Goal: Task Accomplishment & Management: Manage account settings

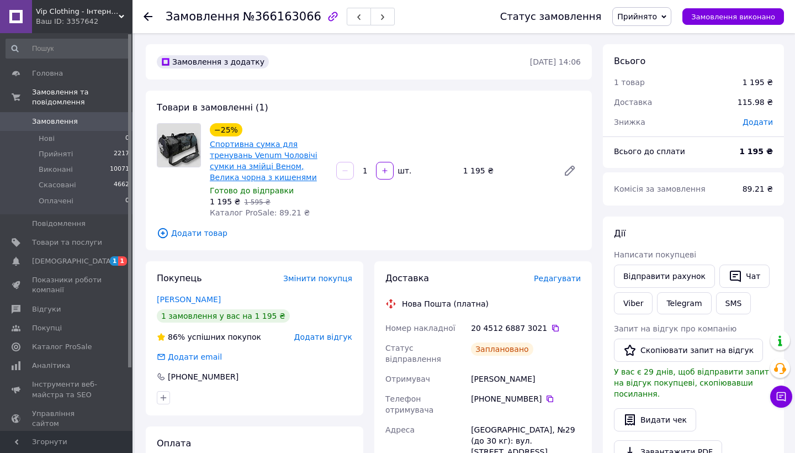
click at [234, 167] on link "Спортивна сумка для тренувань Venum Чоловічі сумки на змійці Веном, Велика чорн…" at bounding box center [264, 161] width 108 height 42
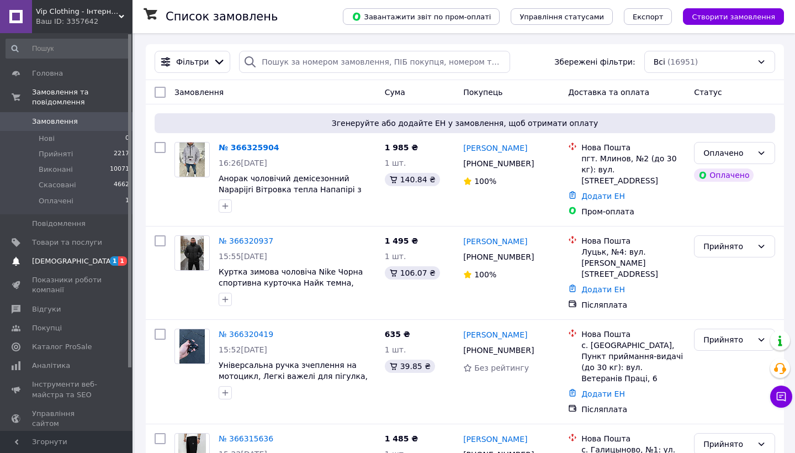
click at [57, 262] on span "[DEMOGRAPHIC_DATA]" at bounding box center [73, 261] width 82 height 10
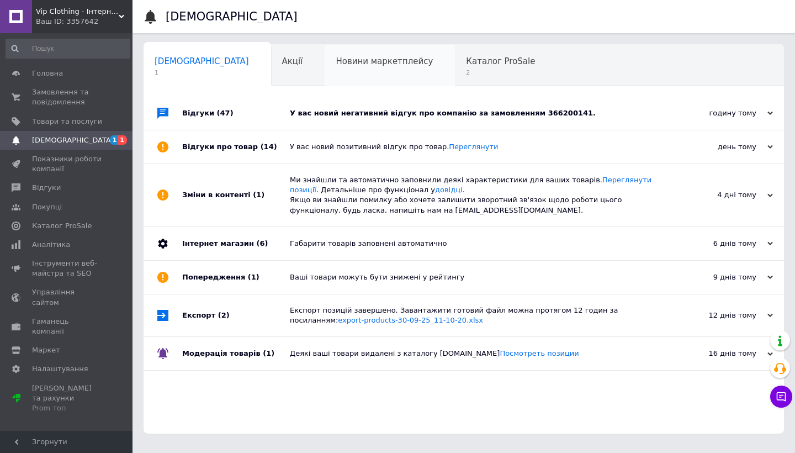
click at [368, 71] on div "Новини маркетплейсу 0" at bounding box center [390, 66] width 130 height 42
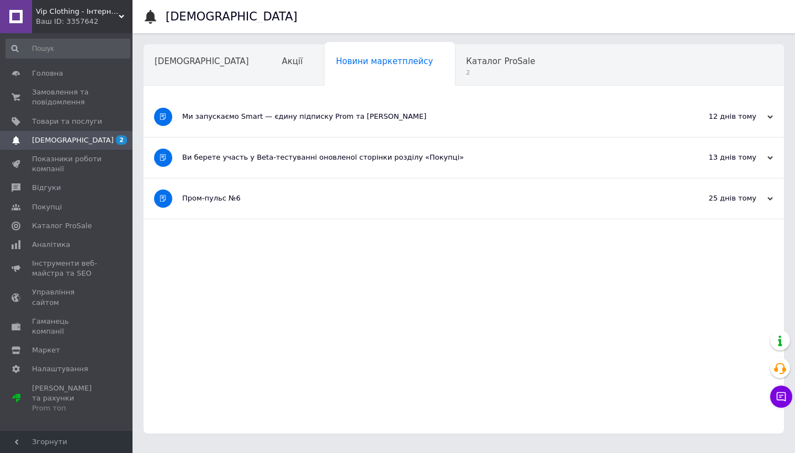
click at [466, 68] on span "2" at bounding box center [500, 72] width 69 height 8
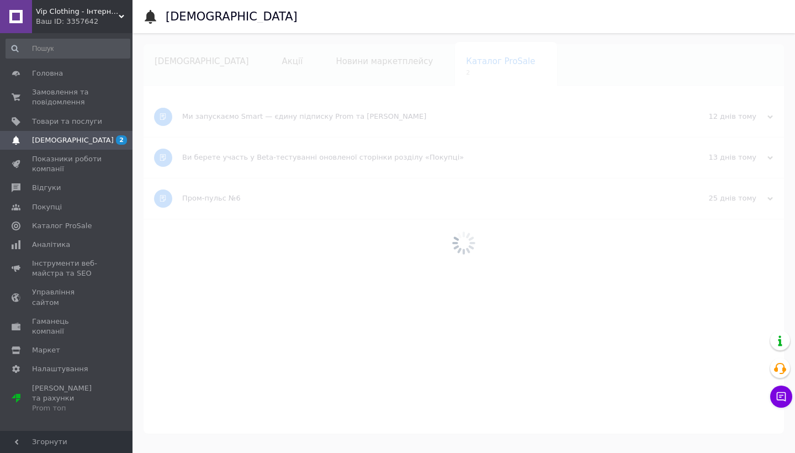
click at [167, 69] on div at bounding box center [464, 243] width 663 height 420
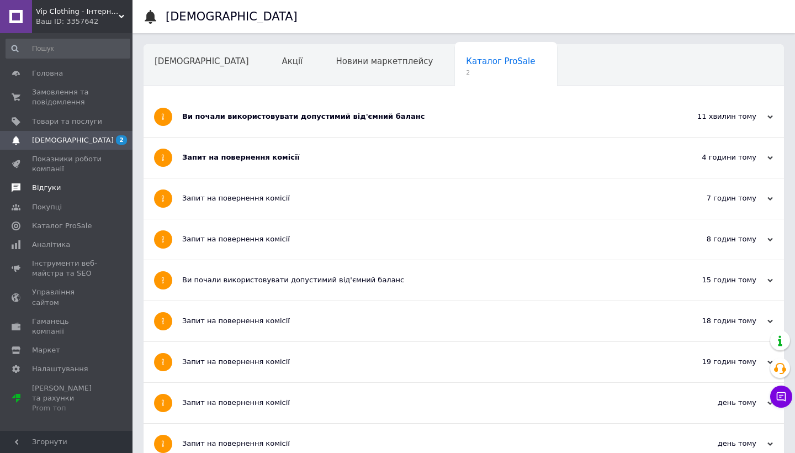
click at [59, 186] on span "Відгуки" at bounding box center [67, 188] width 70 height 10
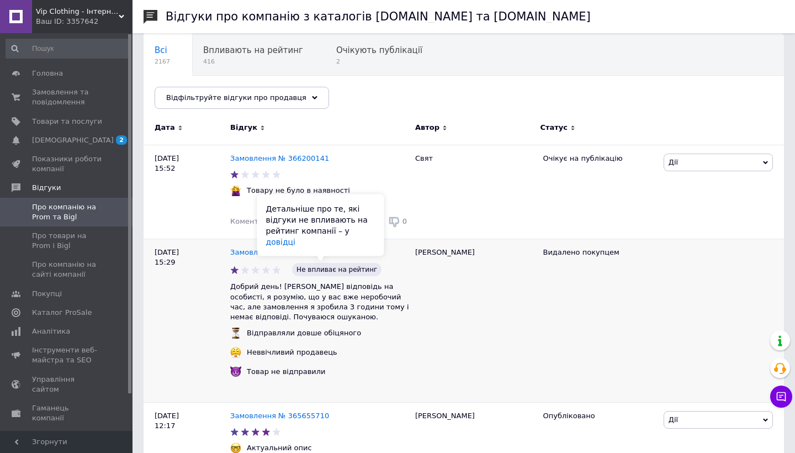
scroll to position [102, 0]
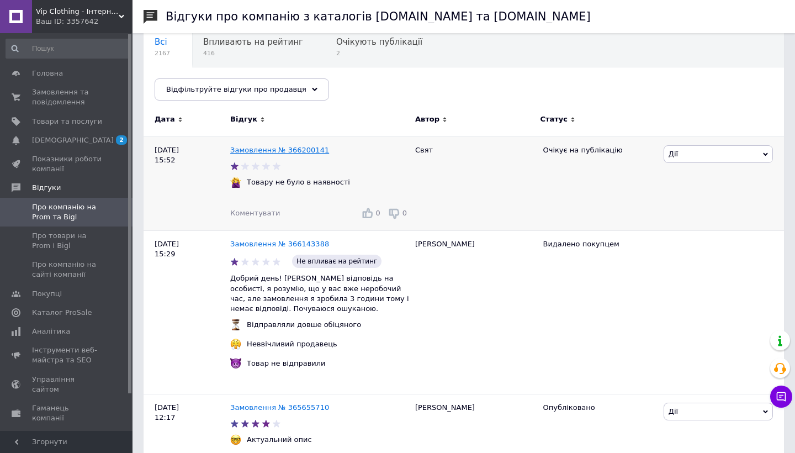
click at [271, 150] on link "Замовлення № 366200141" at bounding box center [279, 150] width 99 height 8
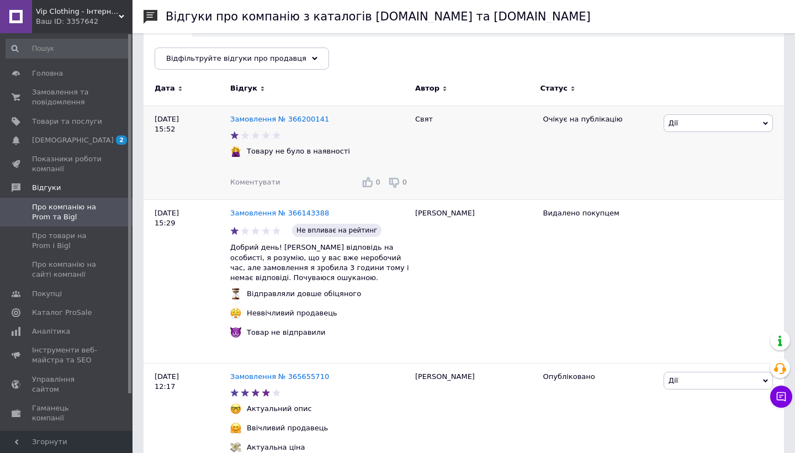
scroll to position [140, 0]
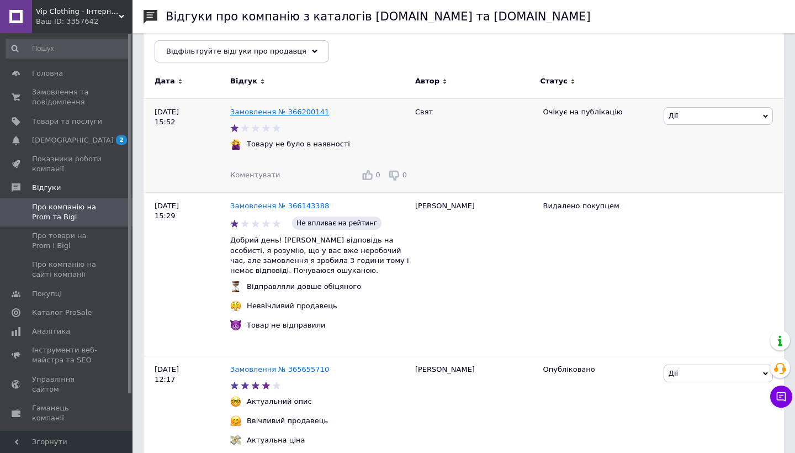
click at [295, 110] on link "Замовлення № 366200141" at bounding box center [279, 112] width 99 height 8
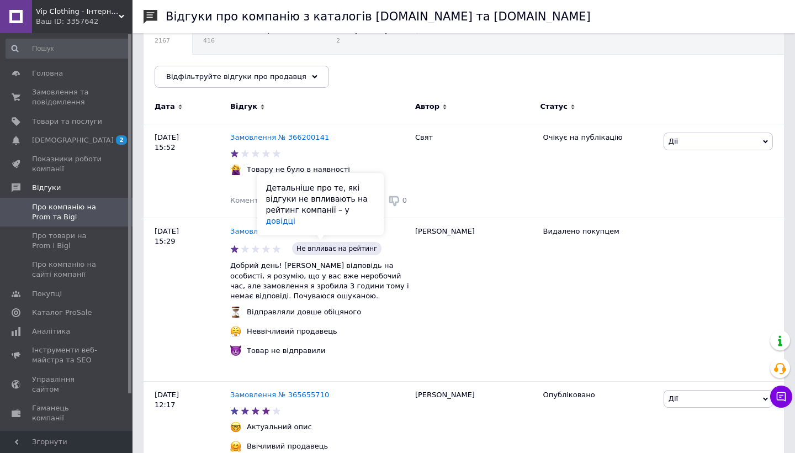
scroll to position [113, 0]
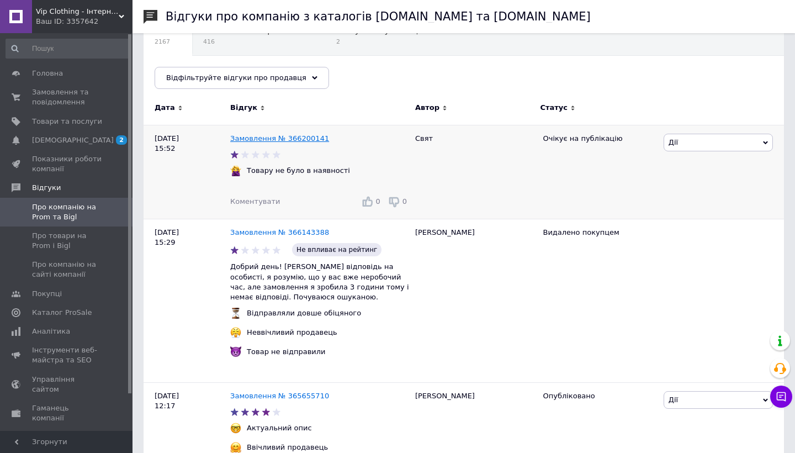
click at [293, 142] on link "Замовлення № 366200141" at bounding box center [279, 138] width 99 height 8
click at [265, 137] on link "Замовлення № 366200141" at bounding box center [279, 138] width 99 height 8
click at [264, 136] on link "Замовлення № 366200141" at bounding box center [279, 138] width 99 height 8
copy link "366200141"
drag, startPoint x: 310, startPoint y: 138, endPoint x: 272, endPoint y: 138, distance: 38.1
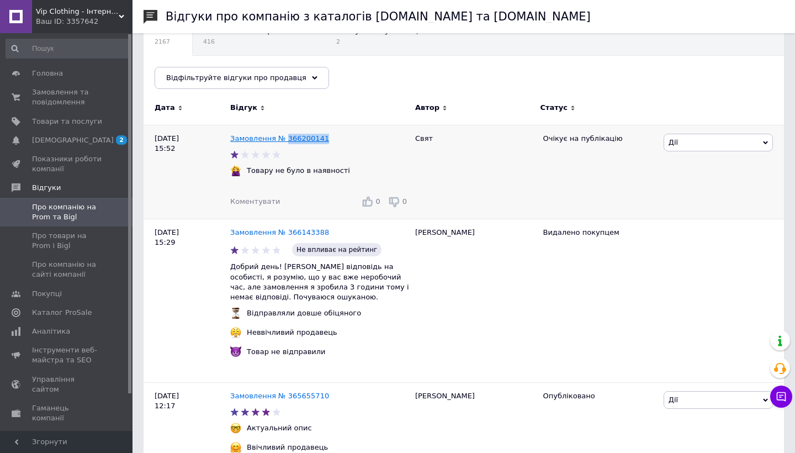
click at [272, 138] on div "Замовлення № 366200141" at bounding box center [279, 138] width 103 height 15
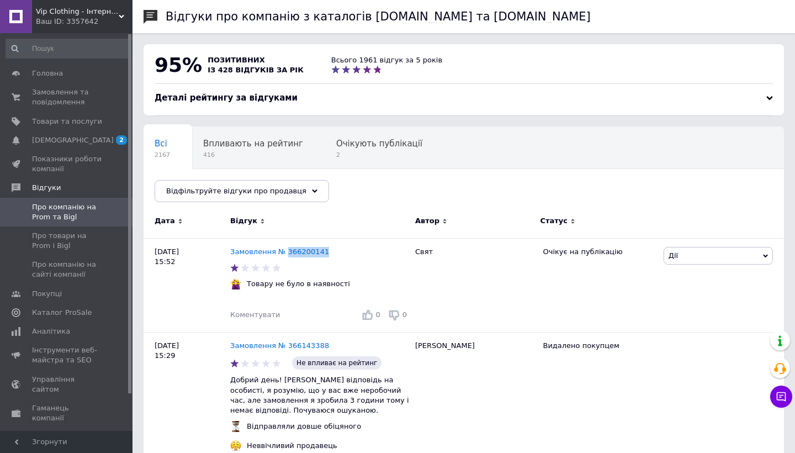
scroll to position [0, 0]
click at [88, 124] on span "Товари та послуги" at bounding box center [67, 121] width 70 height 10
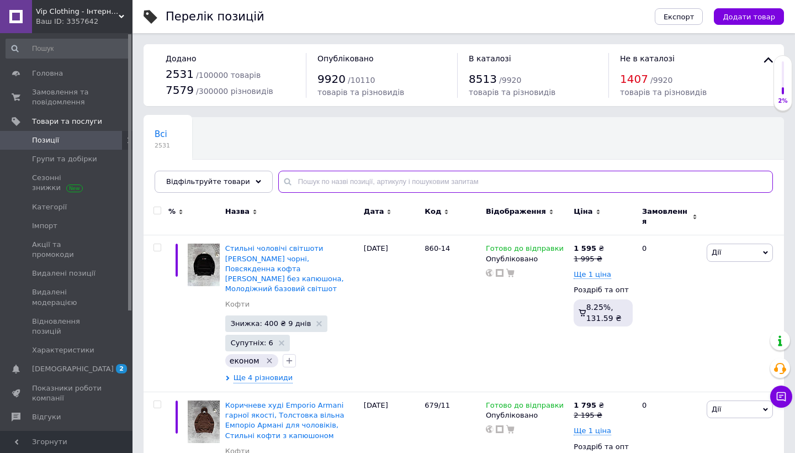
click at [339, 183] on input "text" at bounding box center [525, 182] width 495 height 22
paste input "48-43.7/442"
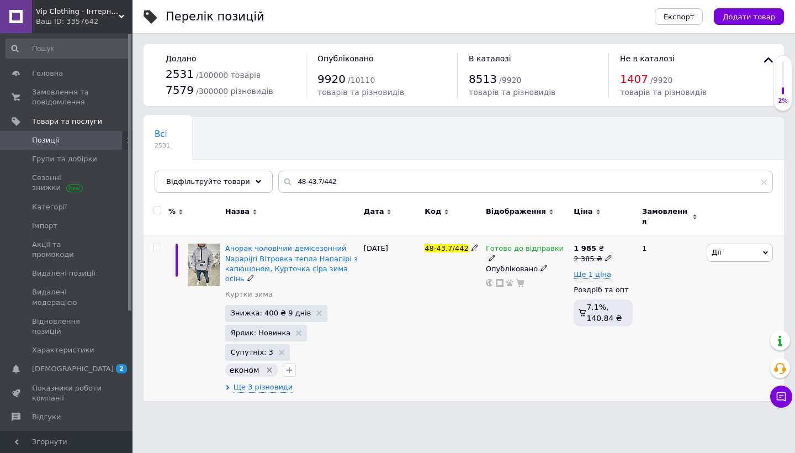
click at [258, 374] on div "Анорак чоловічий демісезонний Napapijri Вітровка тепла Напапірі з капюшоном, Ку…" at bounding box center [292, 318] width 139 height 166
click at [271, 382] on span "Ще 3 різновиди" at bounding box center [264, 387] width 60 height 10
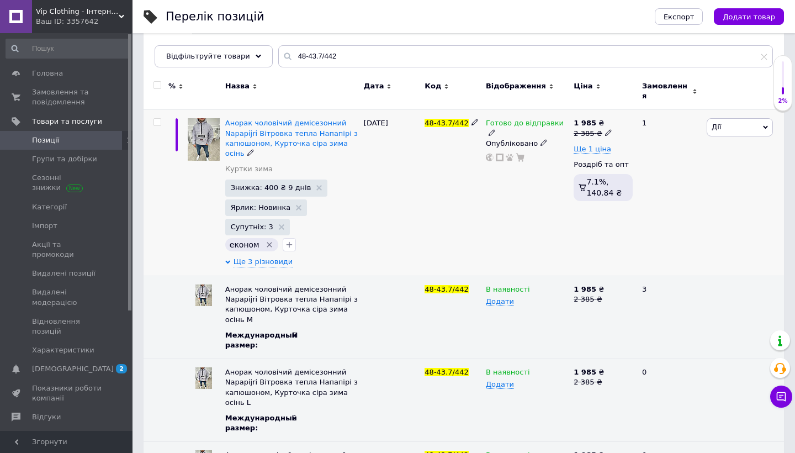
scroll to position [128, 0]
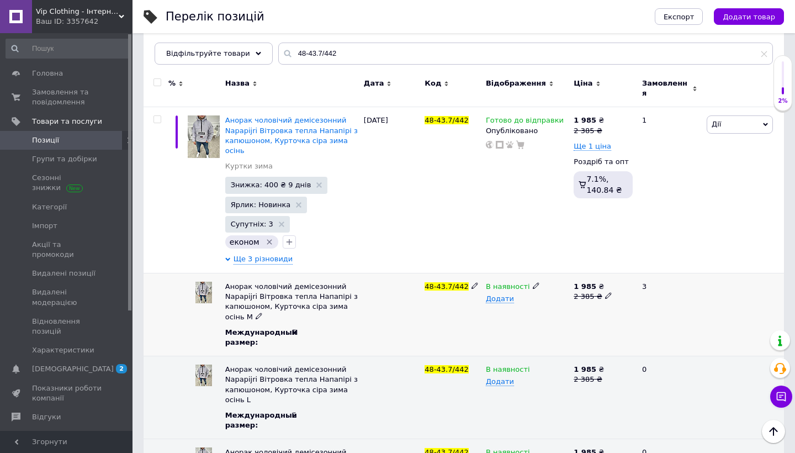
click at [533, 282] on icon at bounding box center [536, 285] width 7 height 7
click at [523, 300] on li "Немає в наявності" at bounding box center [524, 307] width 86 height 15
click at [534, 365] on icon at bounding box center [536, 368] width 7 height 7
click at [513, 383] on li "Немає в наявності" at bounding box center [524, 390] width 86 height 15
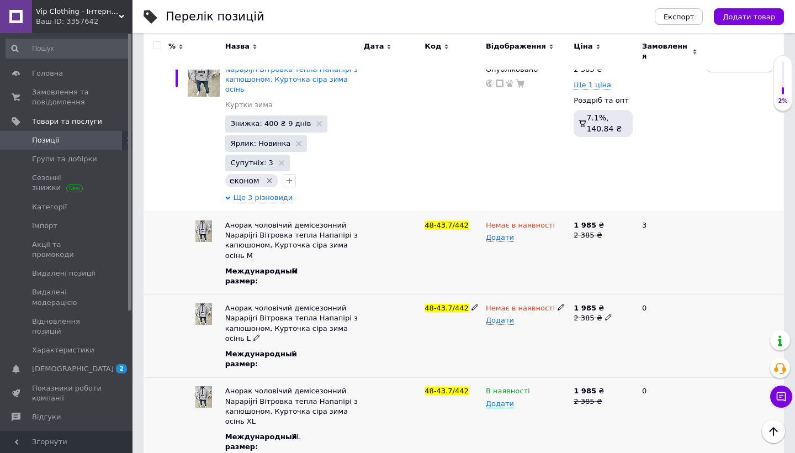
scroll to position [189, 0]
click at [533, 387] on icon at bounding box center [536, 390] width 7 height 7
click at [516, 405] on li "Немає в наявності" at bounding box center [524, 412] width 86 height 15
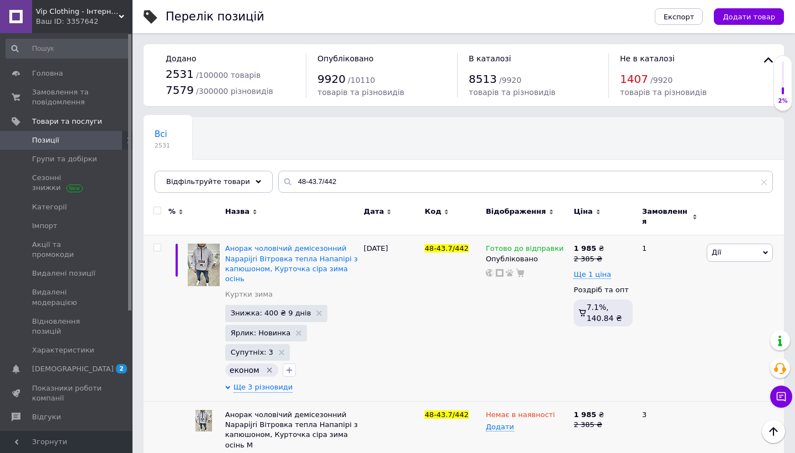
scroll to position [0, 0]
click at [495, 255] on icon at bounding box center [492, 258] width 7 height 7
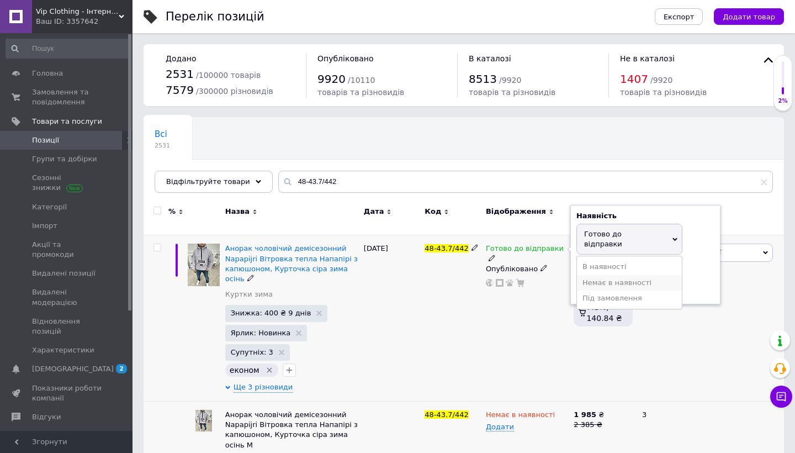
click at [597, 275] on li "Немає в наявності" at bounding box center [629, 282] width 105 height 15
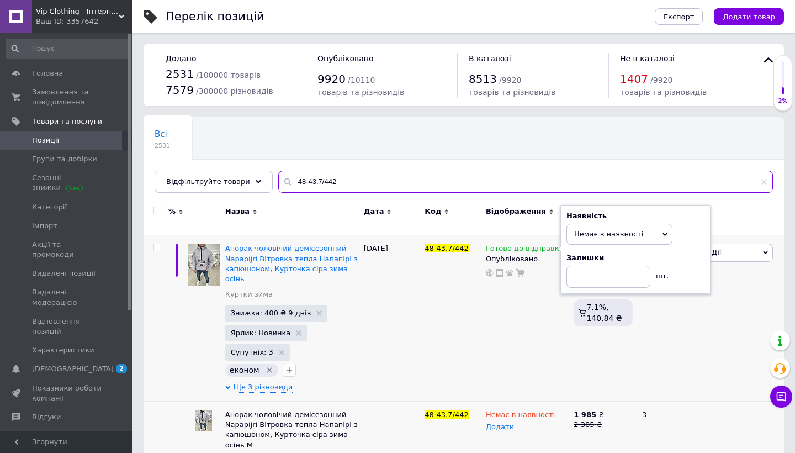
click at [348, 178] on input "48-43.7/442" at bounding box center [525, 182] width 495 height 22
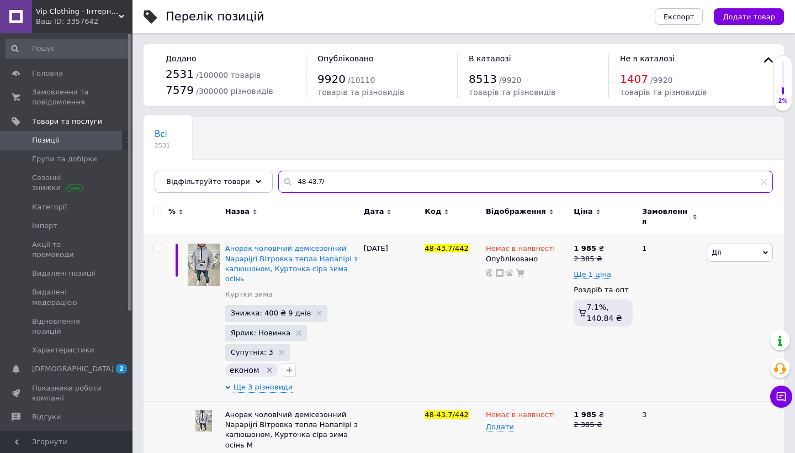
type input "48-43.7/"
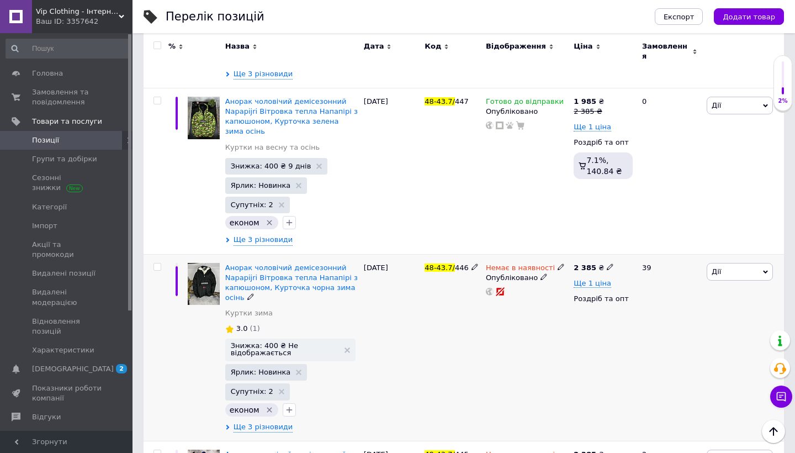
scroll to position [1286, 0]
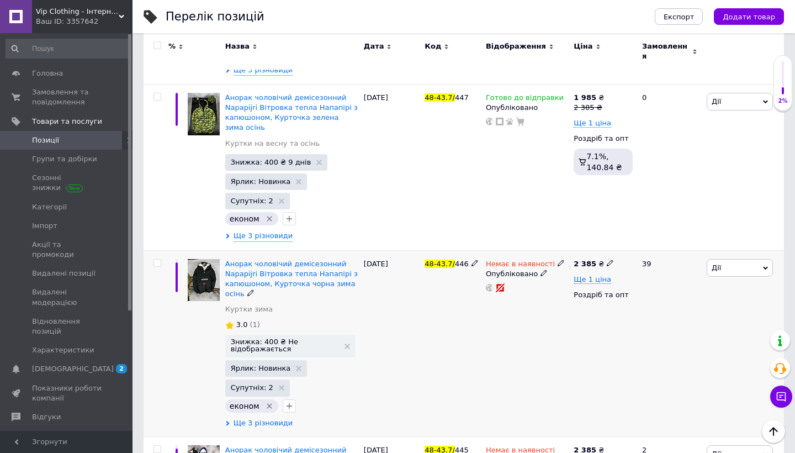
click at [246, 418] on span "Ще 3 різновиди" at bounding box center [264, 423] width 60 height 10
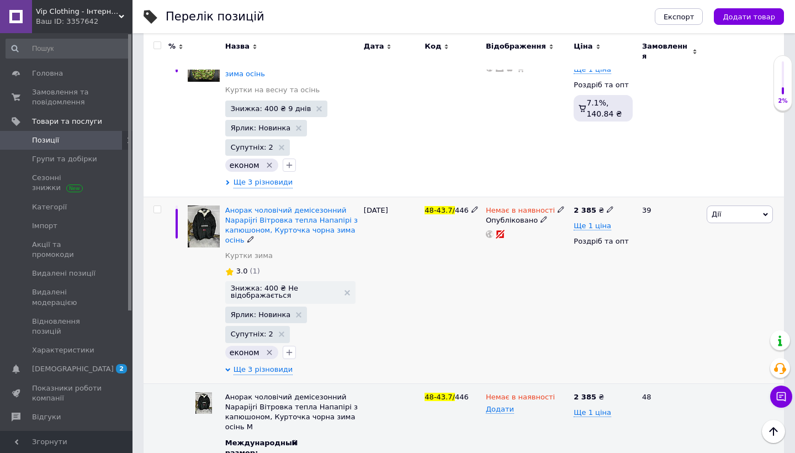
scroll to position [1360, 0]
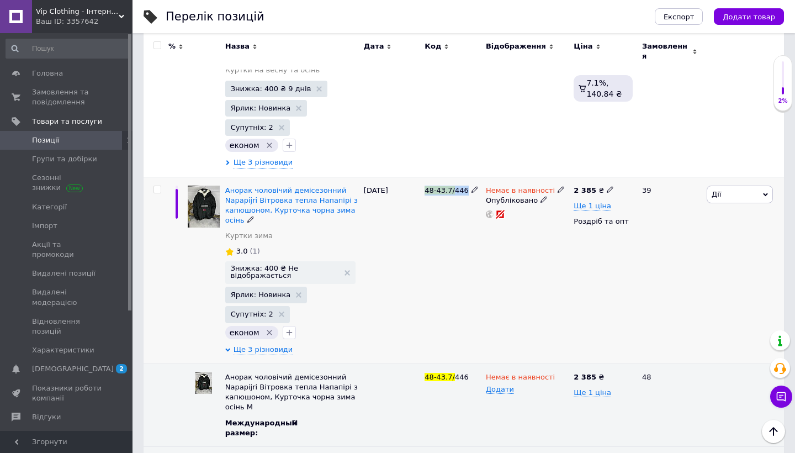
copy span "48-43.7/ 446"
drag, startPoint x: 426, startPoint y: 156, endPoint x: 467, endPoint y: 157, distance: 40.3
click at [467, 186] on span "48-43.7/ 446" at bounding box center [447, 190] width 44 height 8
click at [611, 9] on div "Перелік позицій" at bounding box center [399, 16] width 467 height 33
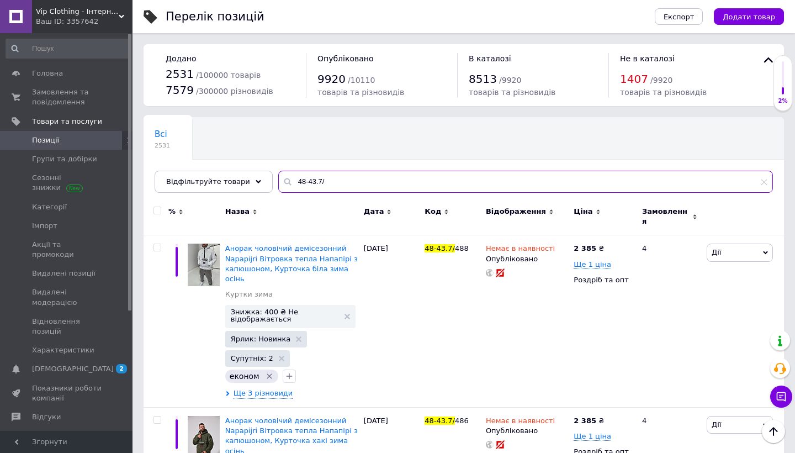
scroll to position [0, 0]
drag, startPoint x: 351, startPoint y: 183, endPoint x: 247, endPoint y: 183, distance: 103.8
click at [247, 183] on div "Відфільтруйте товари 48-43.7/" at bounding box center [464, 182] width 618 height 22
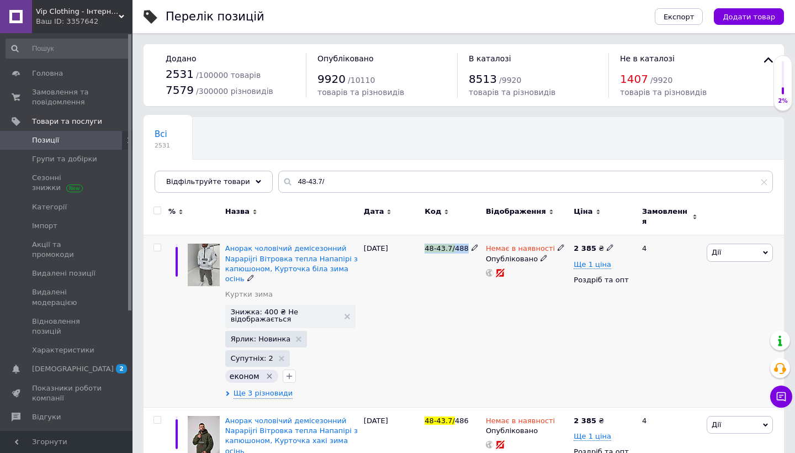
copy span "48-43.7/ 488"
drag, startPoint x: 426, startPoint y: 246, endPoint x: 469, endPoint y: 246, distance: 43.1
click at [469, 246] on div "48-43.7/ 488" at bounding box center [453, 248] width 56 height 10
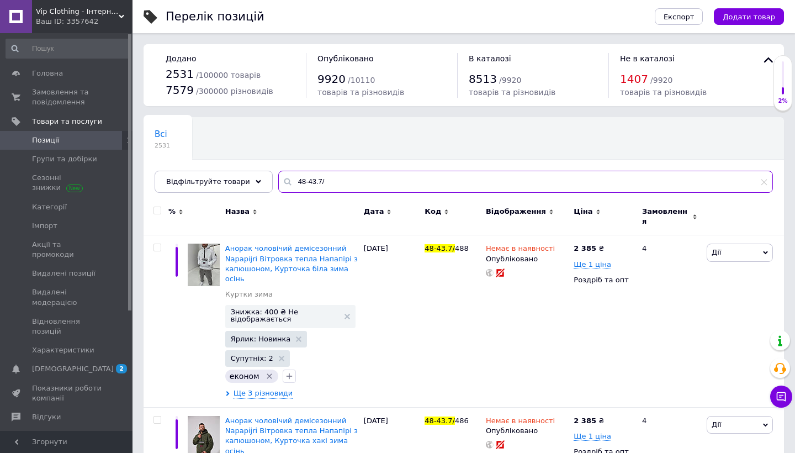
click at [341, 187] on input "48-43.7/" at bounding box center [525, 182] width 495 height 22
paste input "48-43.7/488"
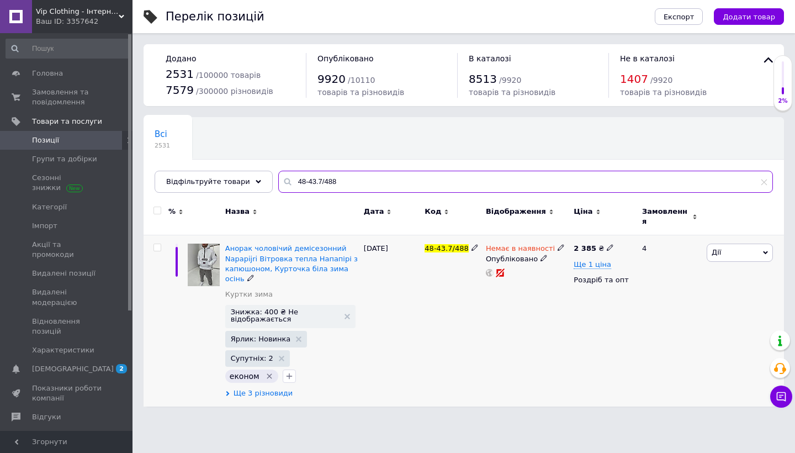
type input "48-43.7/488"
click at [266, 388] on span "Ще 3 різновиди" at bounding box center [264, 393] width 60 height 10
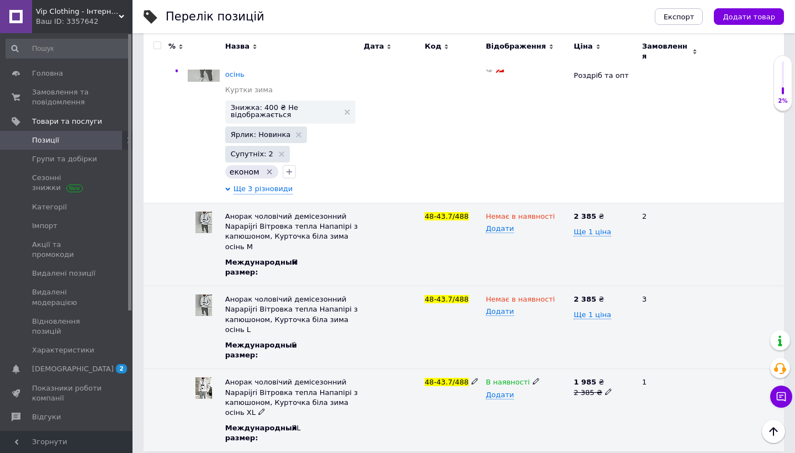
scroll to position [194, 0]
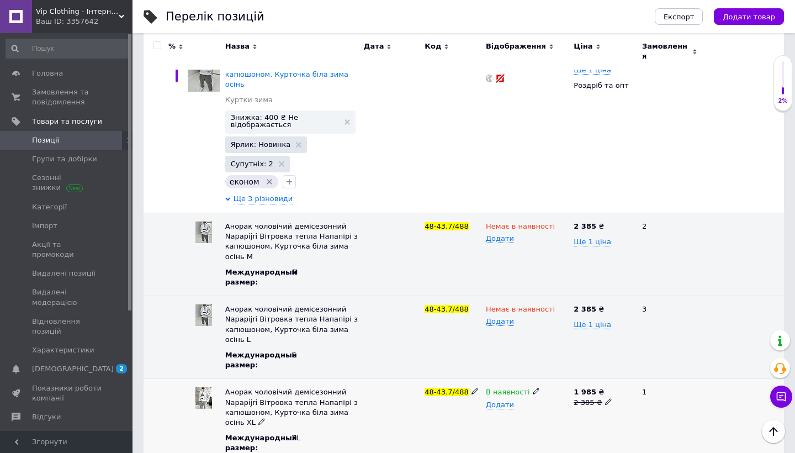
click at [533, 388] on icon at bounding box center [536, 391] width 7 height 7
click at [507, 406] on li "Немає в наявності" at bounding box center [524, 413] width 86 height 15
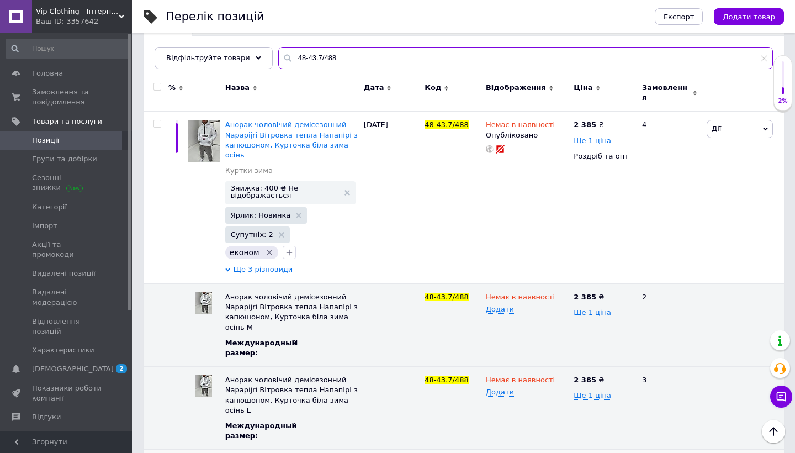
click at [347, 65] on input "48-43.7/488" at bounding box center [525, 58] width 495 height 22
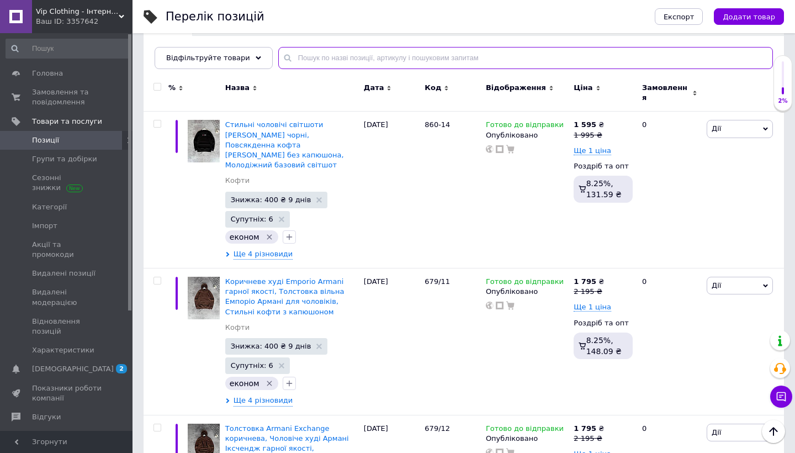
paste input "48-43.7/442"
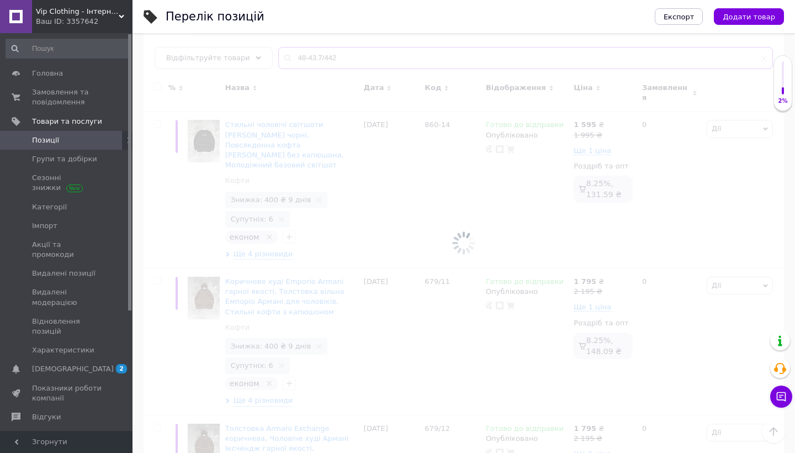
type input "48-43.7/442"
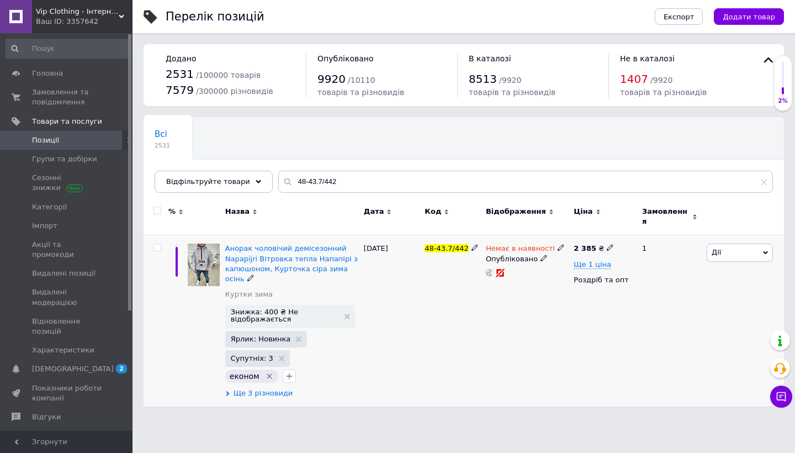
click at [247, 388] on span "Ще 3 різновиди" at bounding box center [264, 393] width 60 height 10
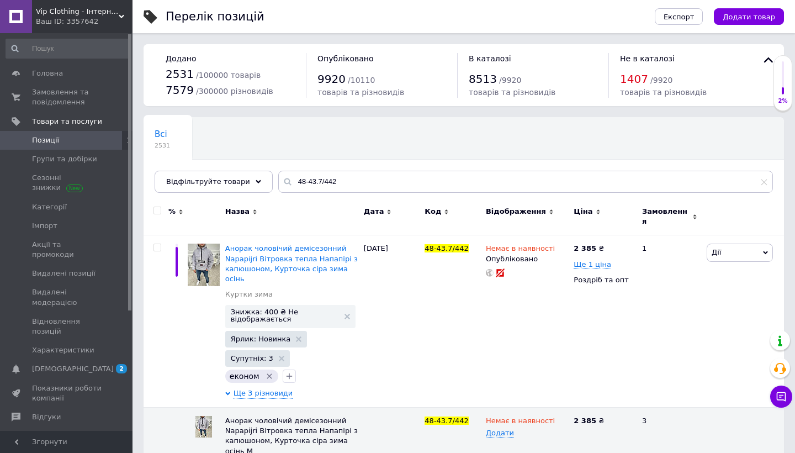
click at [348, 194] on div "Всі 2531 Ok Відфільтровано... Зберегти" at bounding box center [464, 160] width 640 height 91
click at [361, 172] on input "48-43.7/442" at bounding box center [525, 182] width 495 height 22
click at [358, 184] on input "48-43.7/442" at bounding box center [525, 182] width 495 height 22
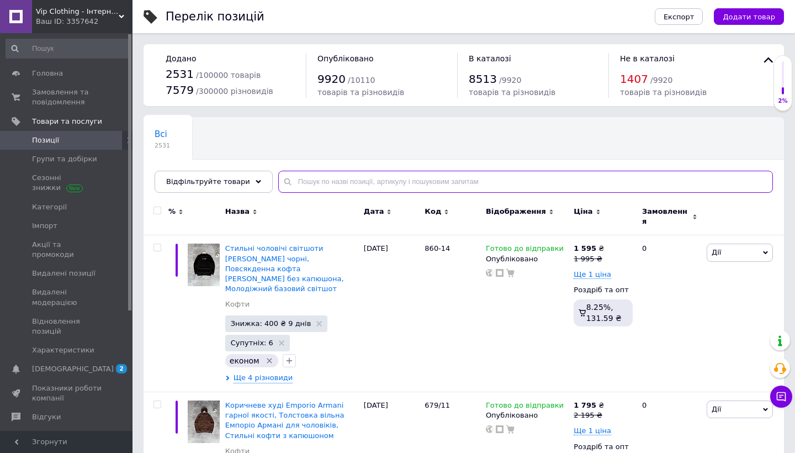
paste input "NAPA-1"
type input "NAPA-1"
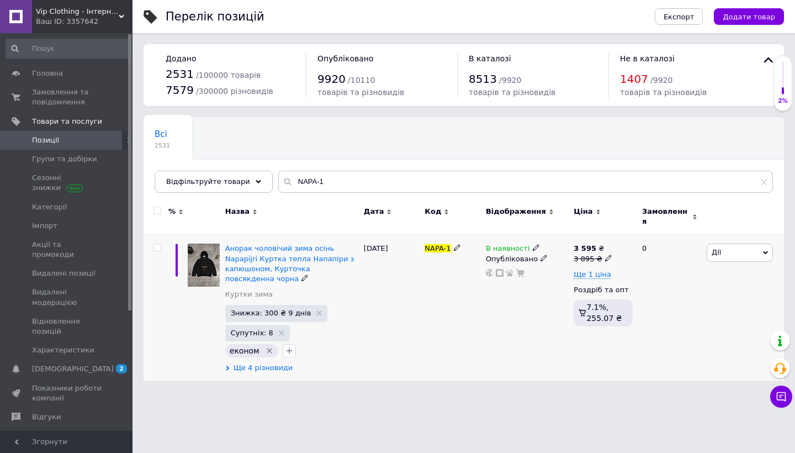
click at [252, 363] on span "Ще 4 різновиди" at bounding box center [264, 368] width 60 height 10
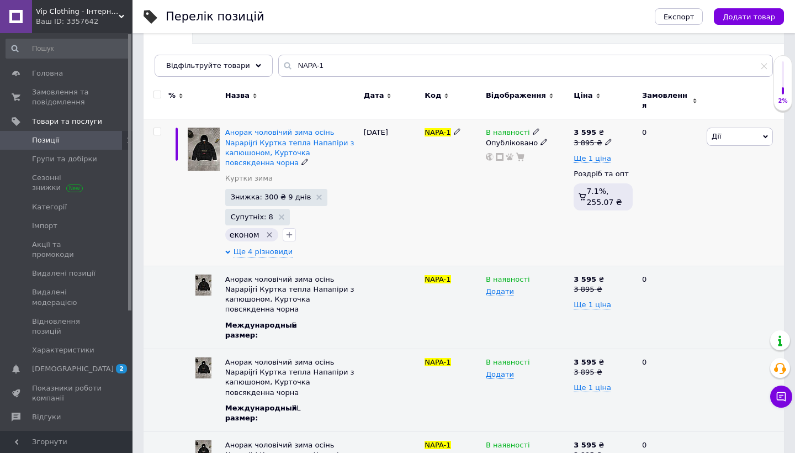
scroll to position [120, 0]
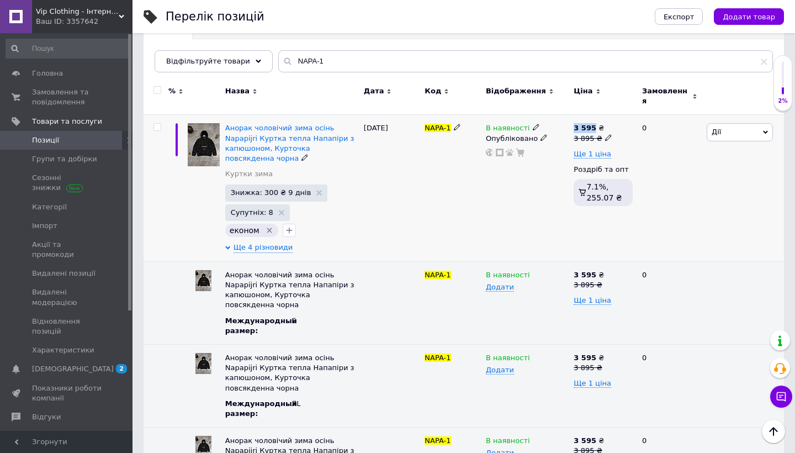
drag, startPoint x: 575, startPoint y: 120, endPoint x: 594, endPoint y: 121, distance: 18.8
click at [594, 124] on b "3 595" at bounding box center [585, 128] width 23 height 8
click at [555, 87] on div "Відображення" at bounding box center [527, 91] width 82 height 10
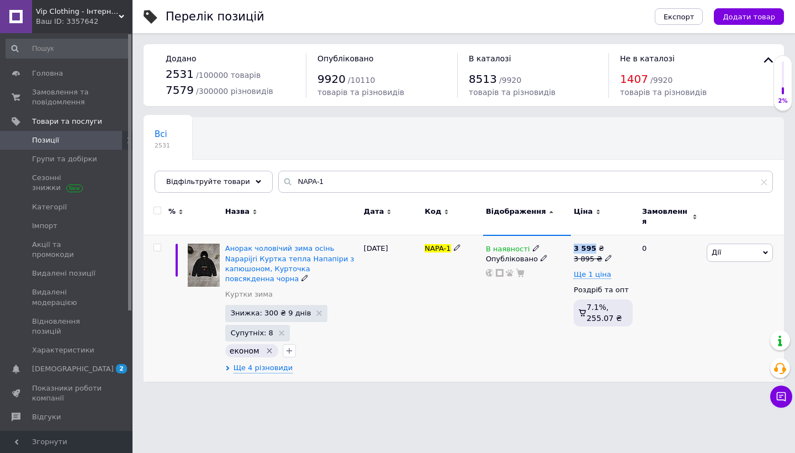
copy b "3 595"
drag, startPoint x: 574, startPoint y: 242, endPoint x: 596, endPoint y: 241, distance: 21.5
click at [596, 243] on div "3 595 ₴" at bounding box center [593, 248] width 38 height 10
click at [524, 393] on html "Vip Clothing - Інтернет магазин брендового одягу Ваш ID: 3357642 Сайт Vip Cloth…" at bounding box center [397, 196] width 795 height 393
click at [75, 80] on link "Головна" at bounding box center [68, 73] width 136 height 19
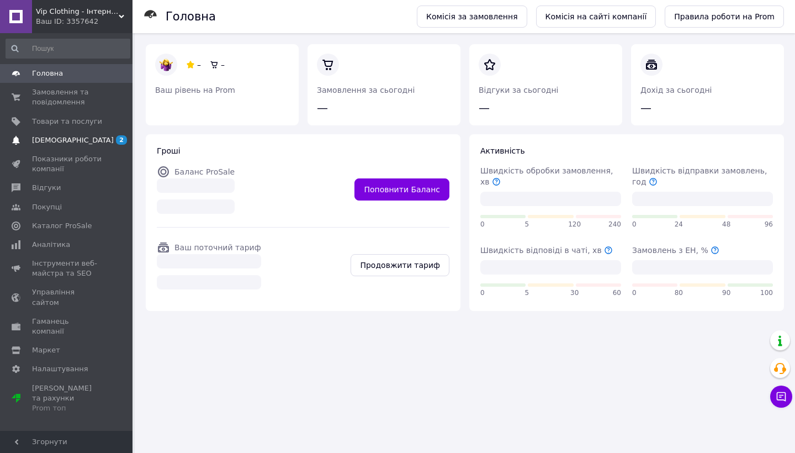
click at [89, 144] on span "[DEMOGRAPHIC_DATA]" at bounding box center [67, 140] width 70 height 10
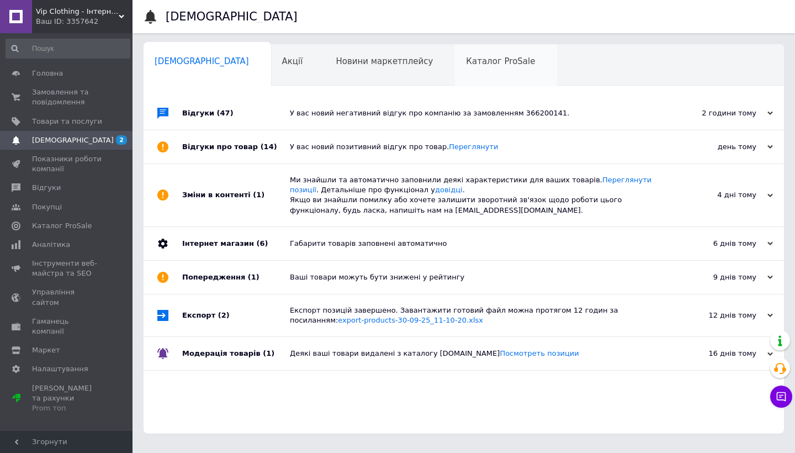
click at [466, 62] on span "Каталог ProSale" at bounding box center [500, 61] width 69 height 10
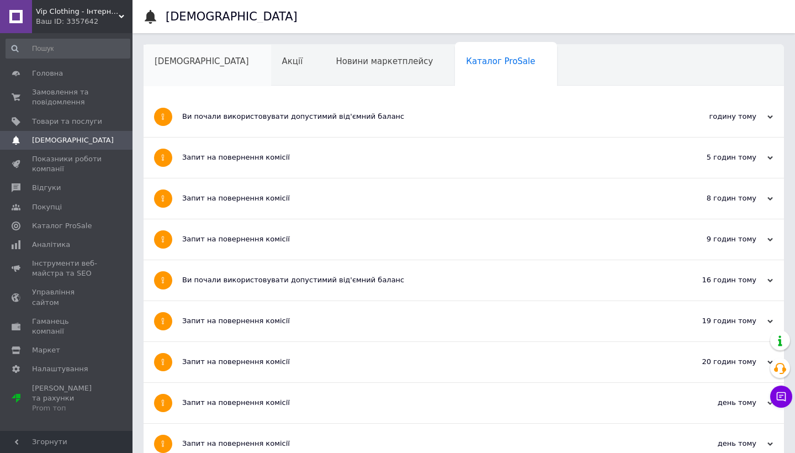
click at [188, 61] on span "[DEMOGRAPHIC_DATA]" at bounding box center [202, 61] width 94 height 10
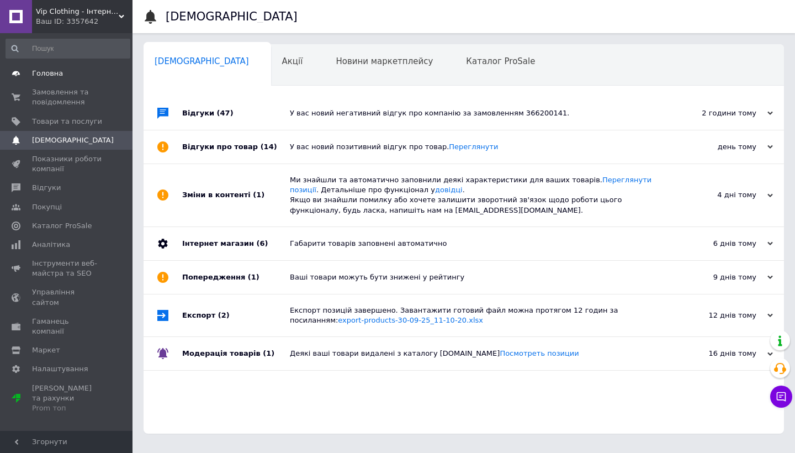
click at [76, 66] on link "Головна" at bounding box center [68, 73] width 136 height 19
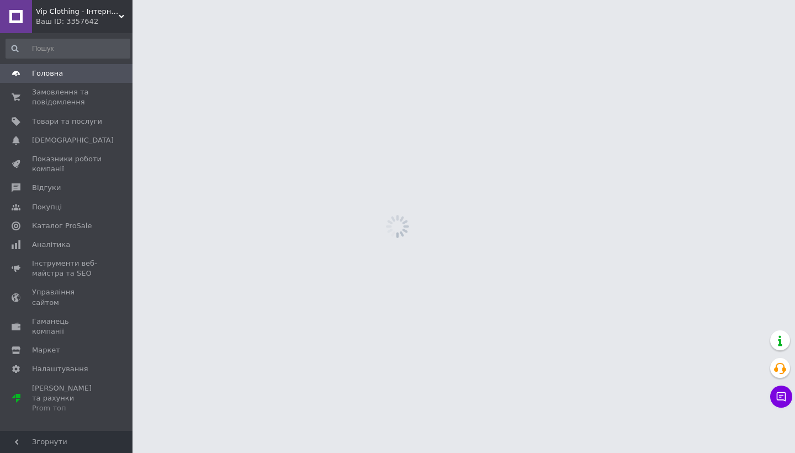
click at [794, 0] on html "Vip Clothing - Інтернет магазин брендового одягу Ваш ID: 3357642 Сайт Vip Cloth…" at bounding box center [397, 0] width 795 height 0
click at [786, 400] on icon at bounding box center [781, 396] width 11 height 11
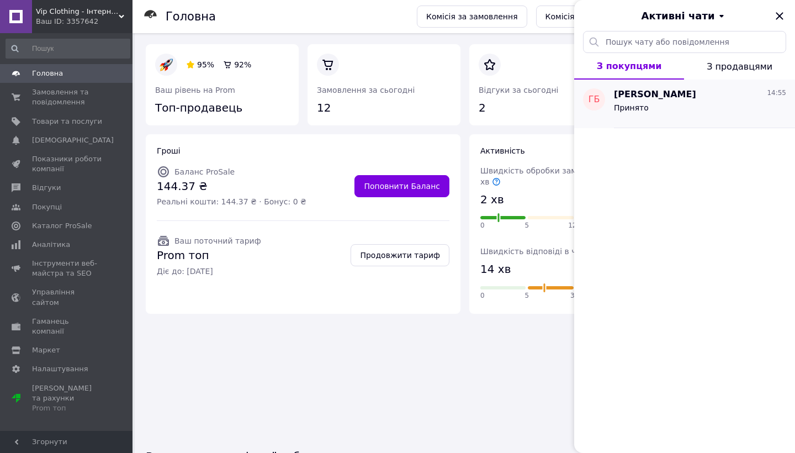
click at [686, 99] on span "Геннадий Багинский" at bounding box center [655, 94] width 82 height 13
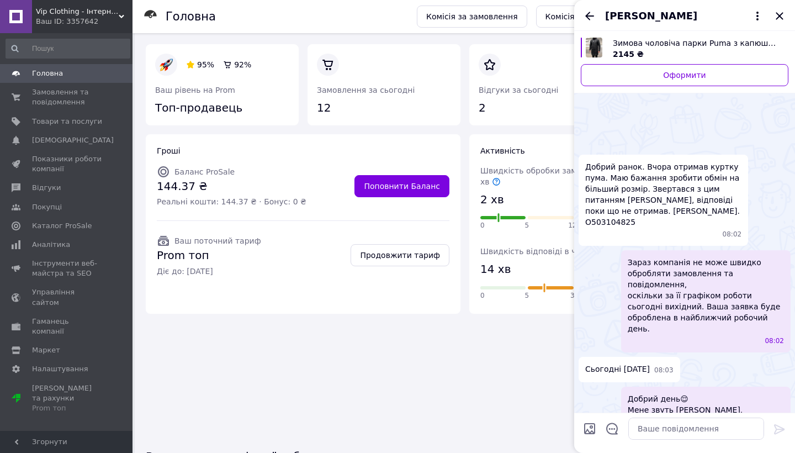
scroll to position [989, 0]
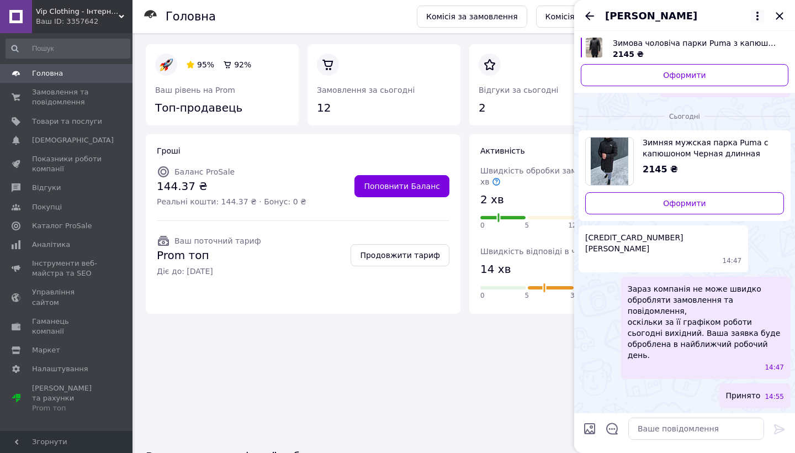
click at [754, 16] on icon at bounding box center [757, 15] width 13 height 13
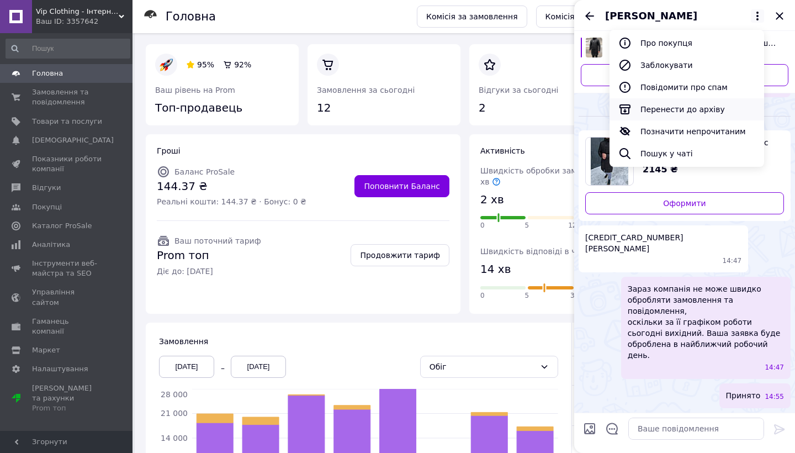
click at [668, 112] on button "Перенести до архіву" at bounding box center [687, 109] width 155 height 22
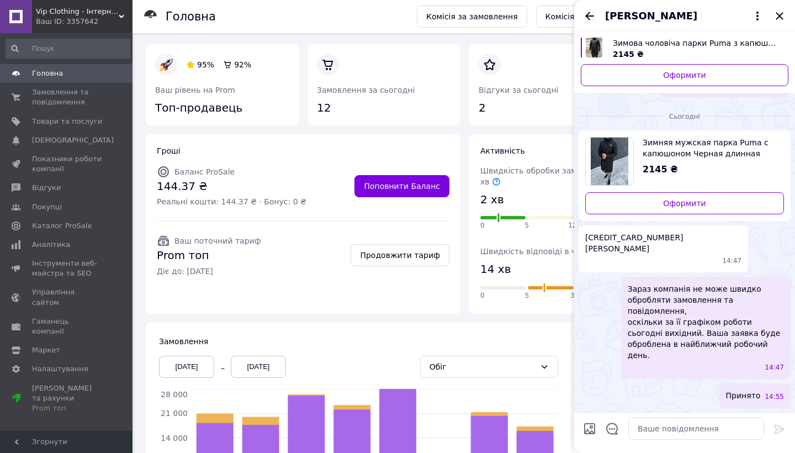
click at [592, 22] on icon "Назад" at bounding box center [589, 15] width 13 height 13
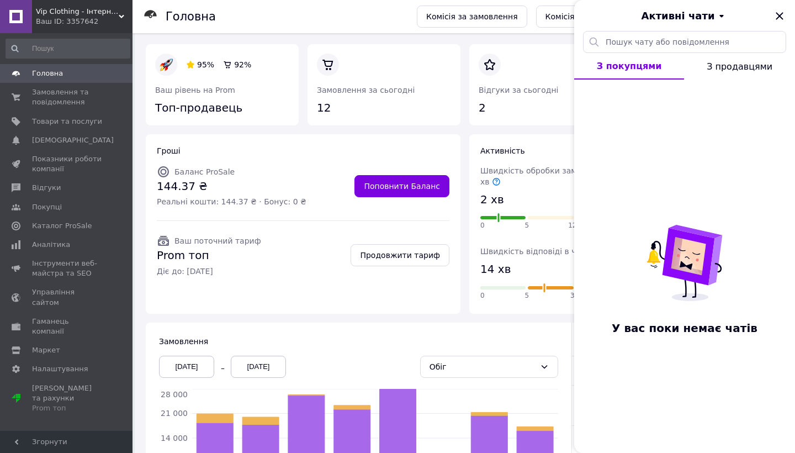
click at [772, 21] on div "Активні чати" at bounding box center [684, 15] width 221 height 31
click at [775, 21] on icon "Закрити" at bounding box center [779, 15] width 13 height 13
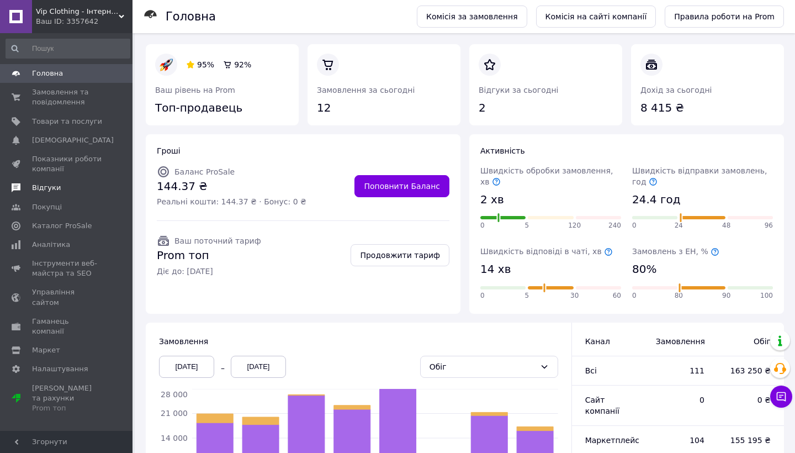
click at [92, 187] on span "Відгуки" at bounding box center [67, 188] width 70 height 10
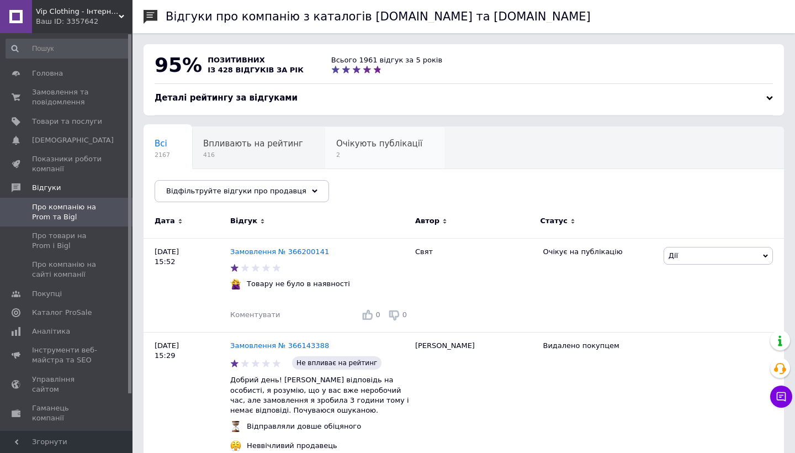
scroll to position [-1, 0]
click at [354, 144] on span "Очікують публікації" at bounding box center [379, 144] width 86 height 10
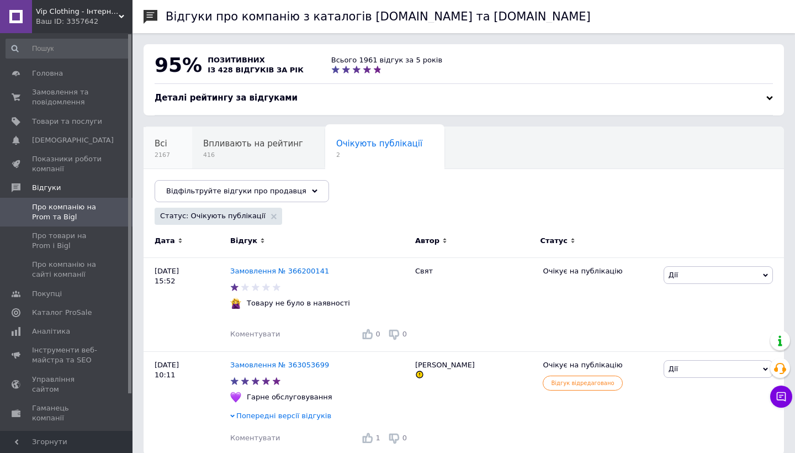
click at [181, 149] on div "Всі 2167" at bounding box center [168, 148] width 49 height 42
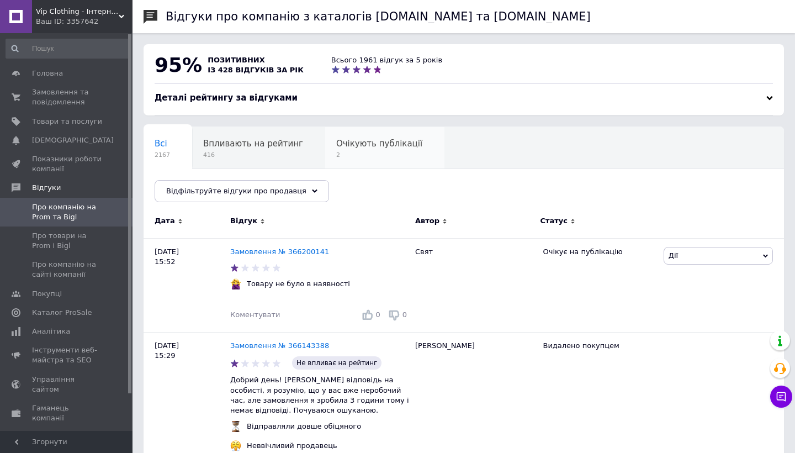
click at [330, 159] on div "Очікують публікації 2" at bounding box center [384, 148] width 119 height 42
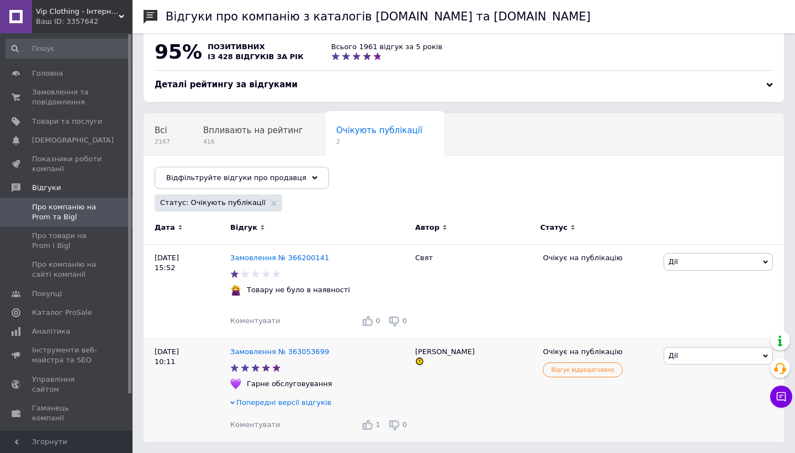
scroll to position [13, 0]
click at [236, 403] on span "Попередні версії відгуків" at bounding box center [283, 402] width 95 height 8
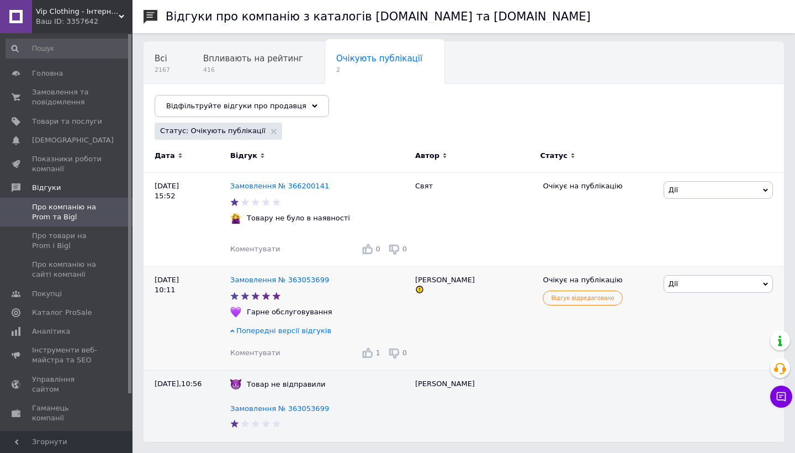
click at [257, 333] on span "Попередні версії відгуків" at bounding box center [283, 330] width 95 height 8
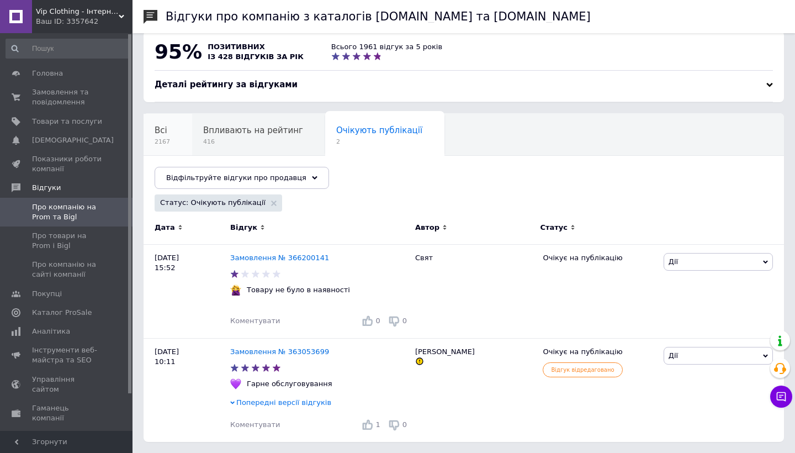
click at [166, 130] on span "Всі" at bounding box center [161, 130] width 13 height 10
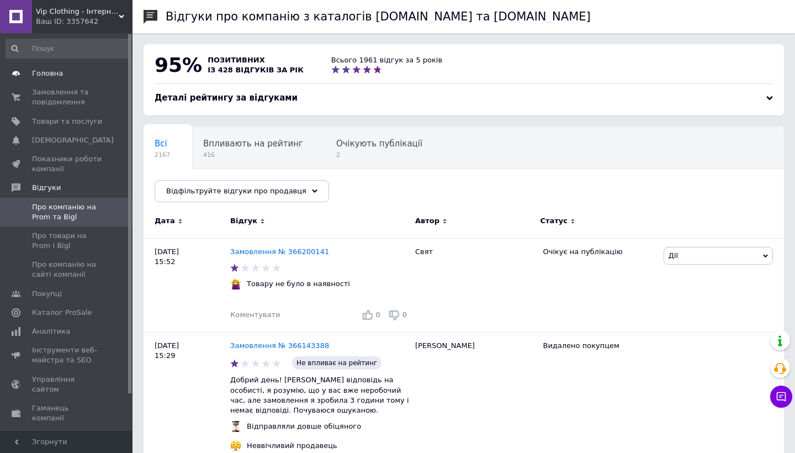
click at [83, 78] on link "Головна" at bounding box center [68, 73] width 136 height 19
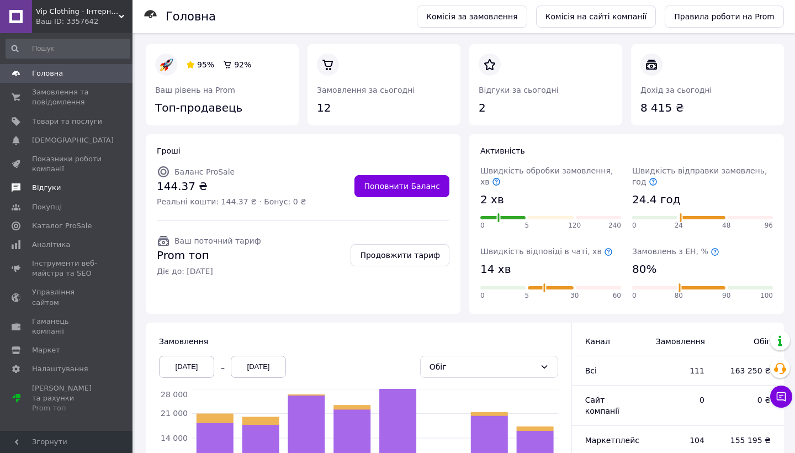
click at [66, 193] on link "Відгуки" at bounding box center [68, 187] width 136 height 19
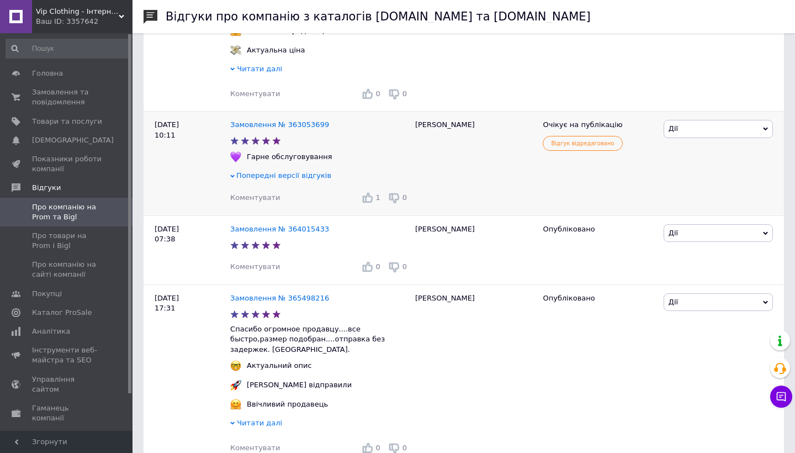
scroll to position [531, 0]
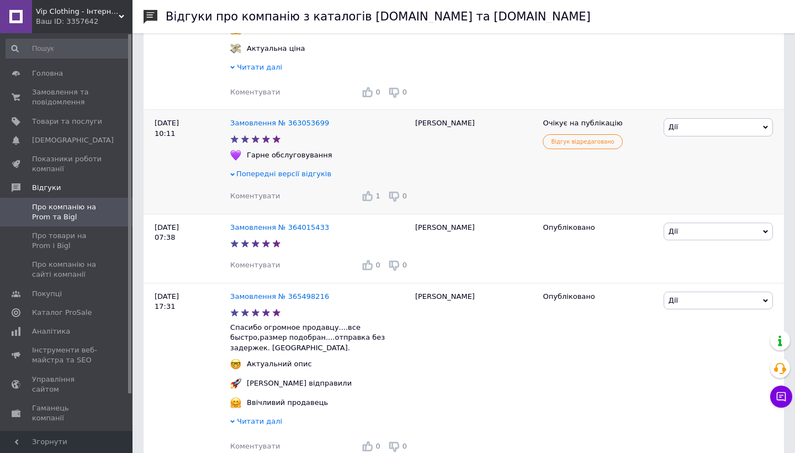
click at [296, 169] on span "Попередні версії відгуків" at bounding box center [283, 173] width 95 height 8
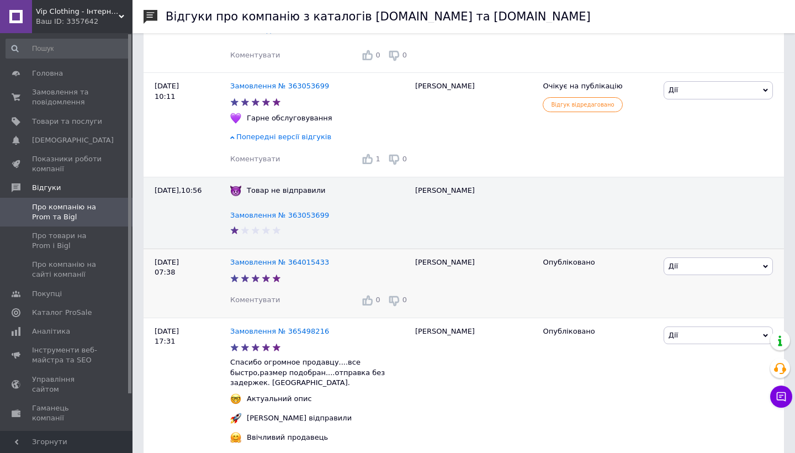
scroll to position [574, 0]
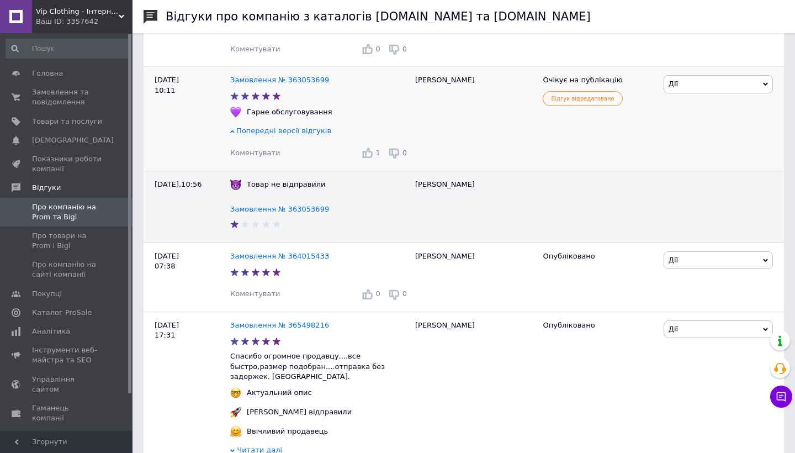
click at [243, 126] on span "Попередні версії відгуків" at bounding box center [283, 130] width 95 height 8
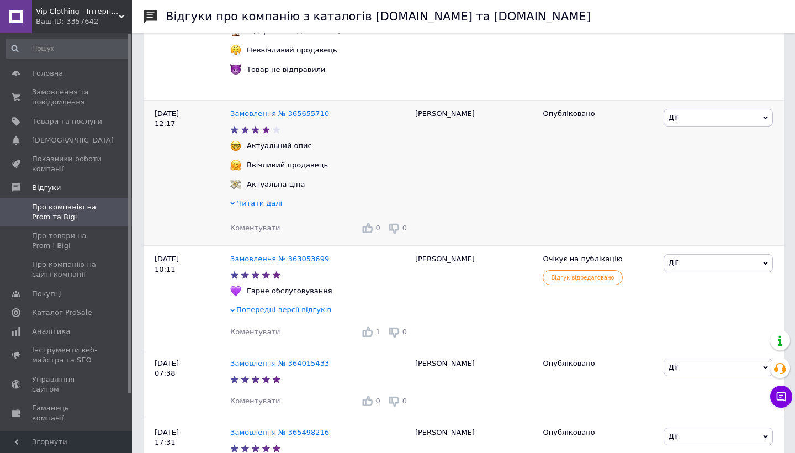
scroll to position [312, 0]
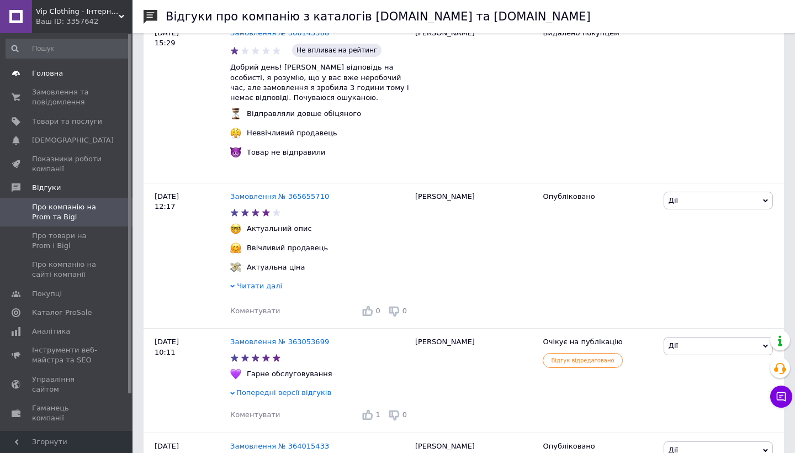
click at [68, 74] on span "Головна" at bounding box center [67, 73] width 70 height 10
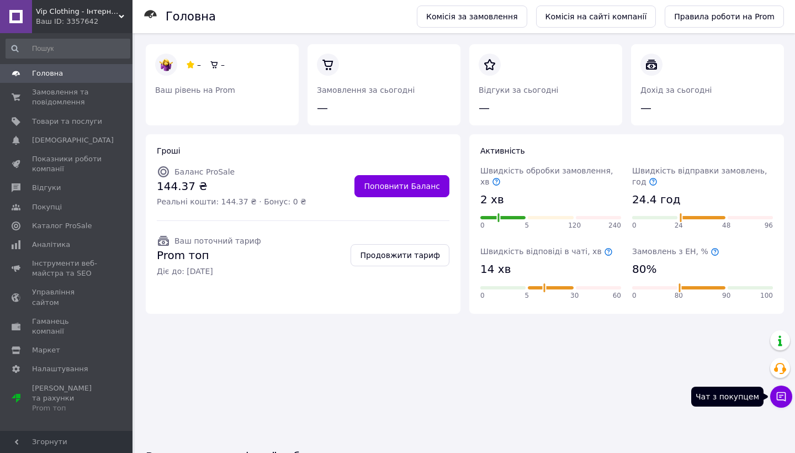
click at [778, 405] on button "Чат з покупцем" at bounding box center [781, 396] width 22 height 22
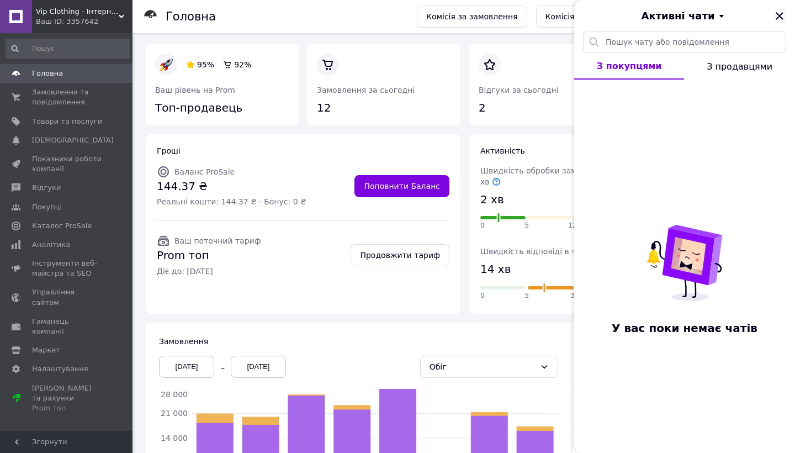
click at [782, 17] on icon "Закрити" at bounding box center [779, 15] width 13 height 13
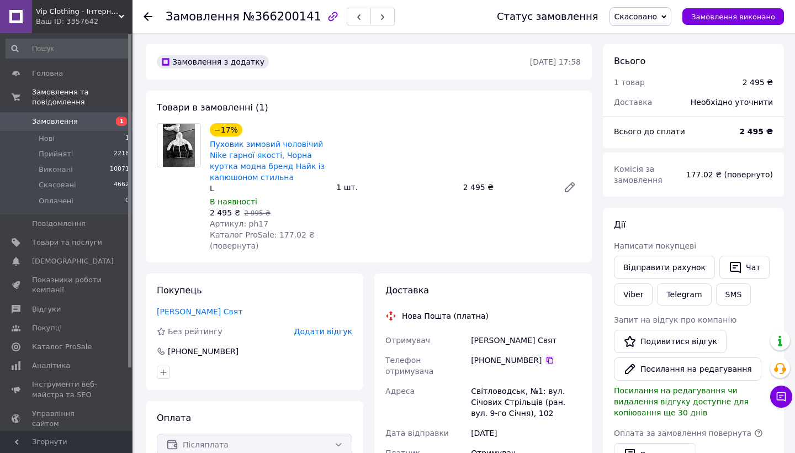
click at [548, 359] on icon at bounding box center [550, 360] width 7 height 7
click at [150, 19] on icon at bounding box center [148, 16] width 9 height 9
click at [146, 14] on use at bounding box center [148, 16] width 9 height 9
click at [368, 268] on div "Замовлення з додатку 11.10.2025 • 17:58 Товари в замовленні (1) −17% Пуховик зи…" at bounding box center [368, 435] width 457 height 783
click at [147, 14] on use at bounding box center [148, 16] width 9 height 9
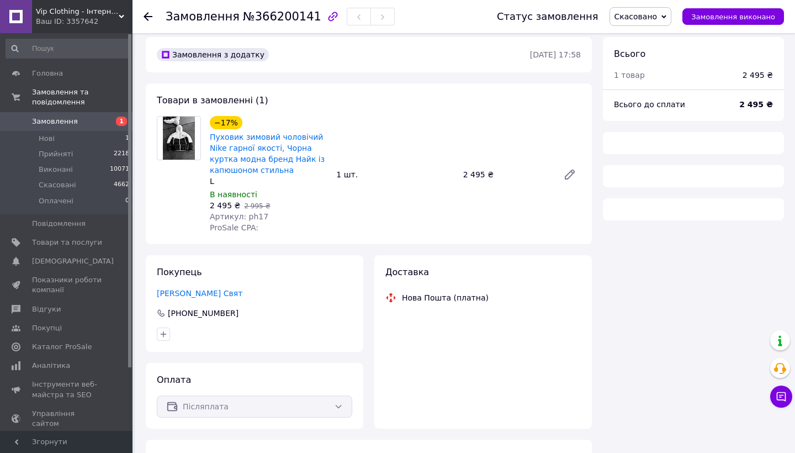
scroll to position [9, 0]
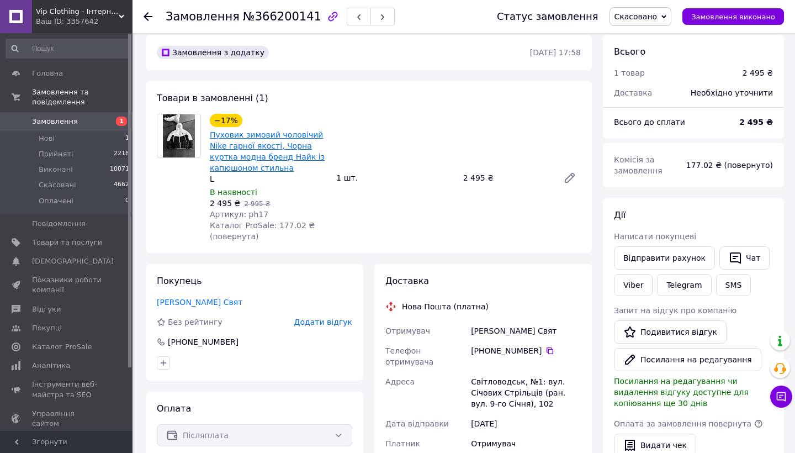
click at [268, 159] on link "Пуховик зимовий чоловічий Nike гарної якості, Чорна куртка модна бренд Найк із …" at bounding box center [267, 151] width 115 height 42
click at [405, 224] on div "−17% Пуховик зимовий чоловічий Nike гарної якості, Чорна куртка модна бренд Най…" at bounding box center [395, 178] width 380 height 133
click at [151, 15] on icon at bounding box center [148, 16] width 9 height 9
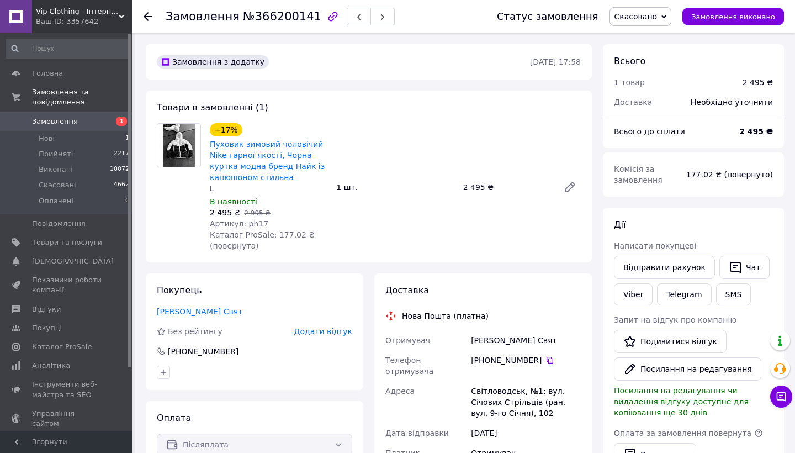
click at [150, 20] on icon at bounding box center [148, 16] width 9 height 9
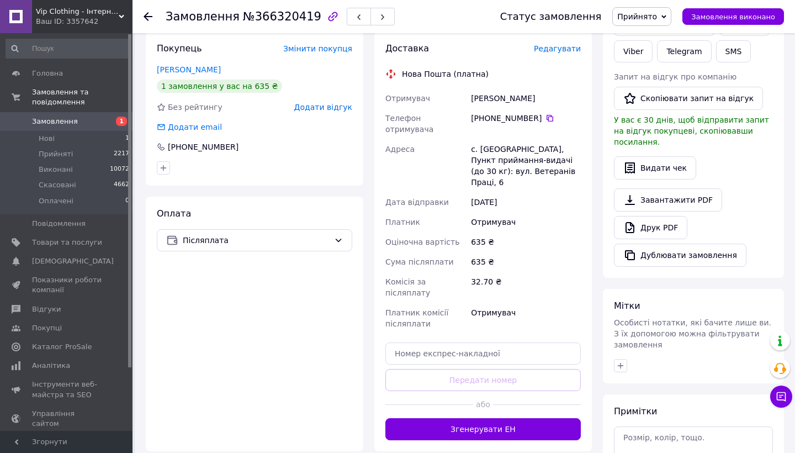
scroll to position [294, 0]
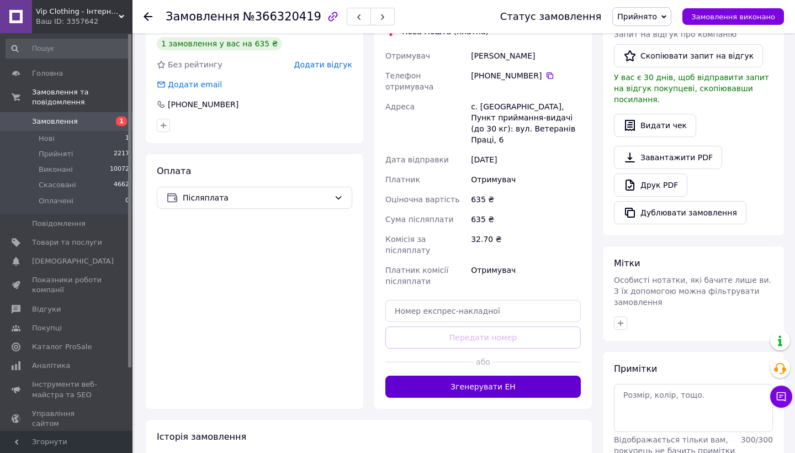
click at [451, 375] on button "Згенерувати ЕН" at bounding box center [482, 386] width 195 height 22
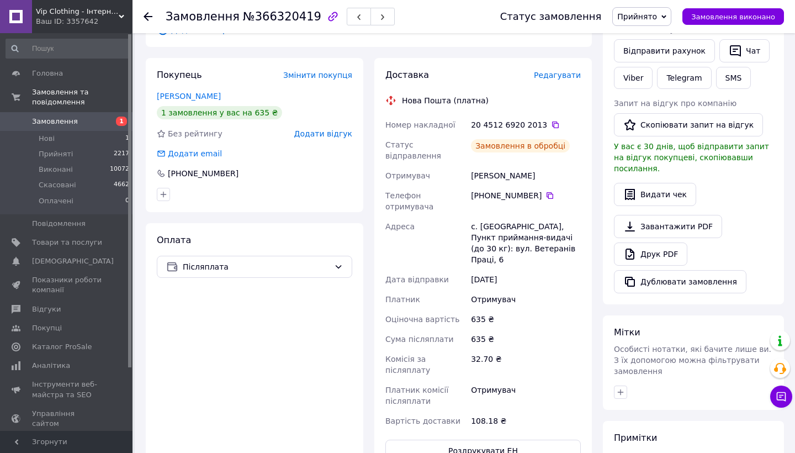
scroll to position [209, 0]
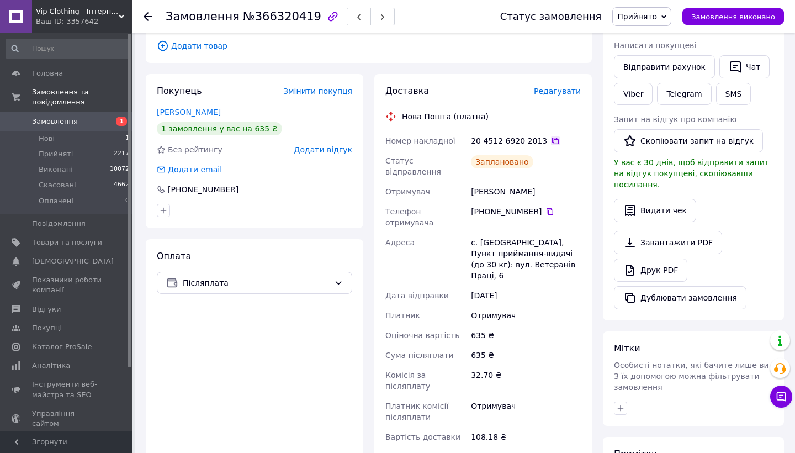
click at [551, 136] on icon at bounding box center [555, 140] width 9 height 9
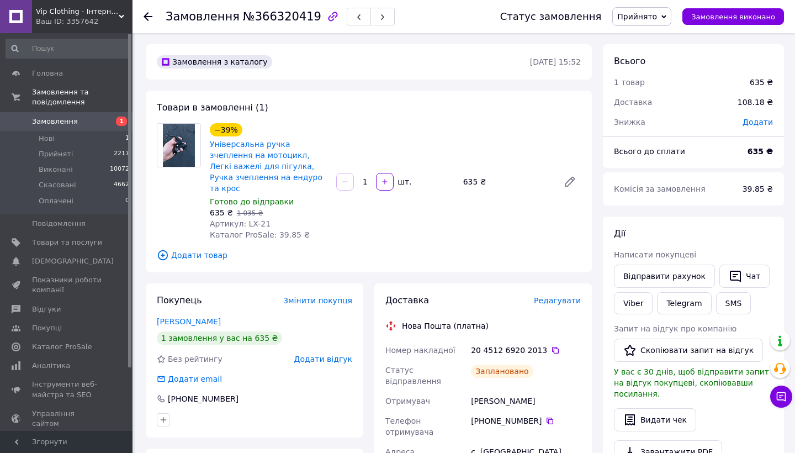
scroll to position [0, 0]
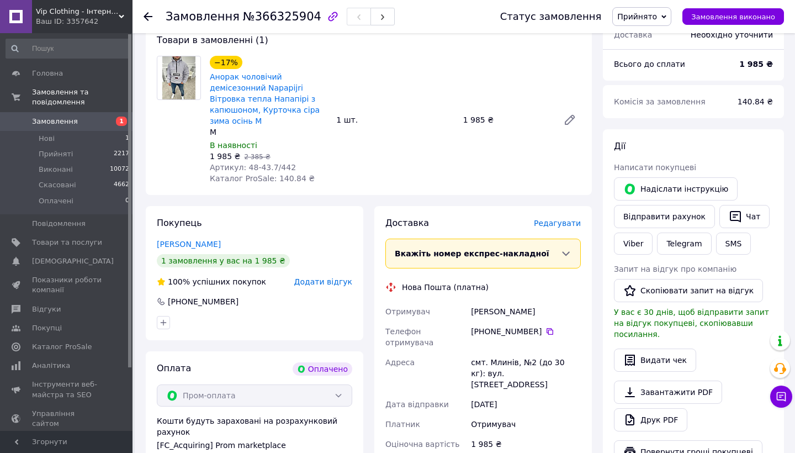
scroll to position [94, 0]
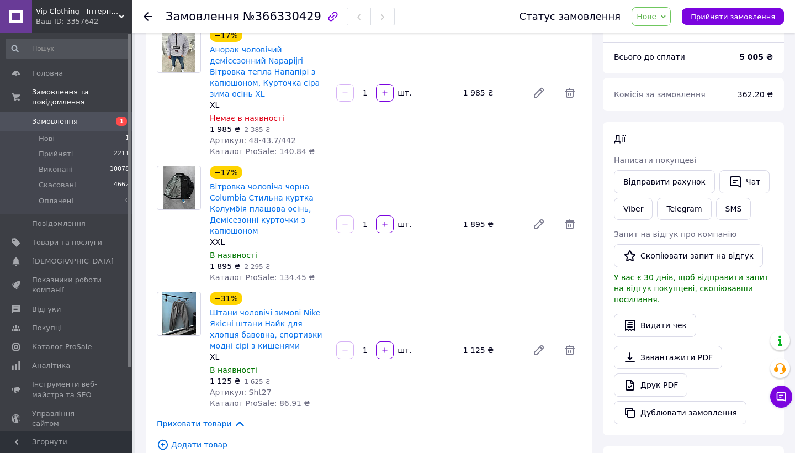
scroll to position [96, 0]
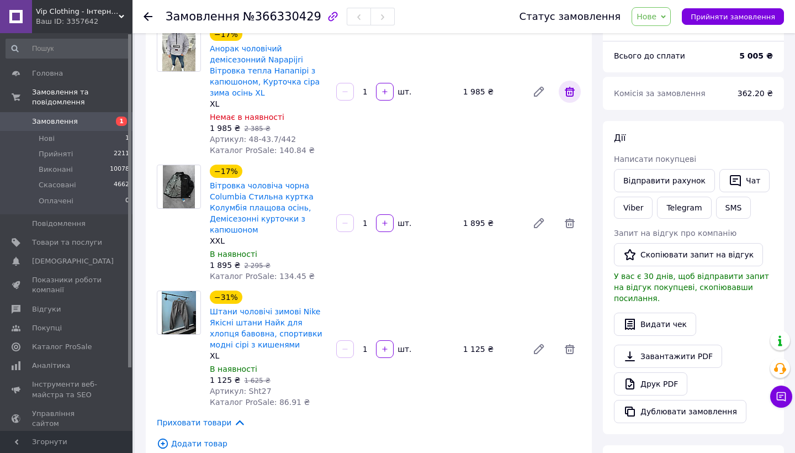
click at [566, 87] on icon at bounding box center [569, 91] width 13 height 13
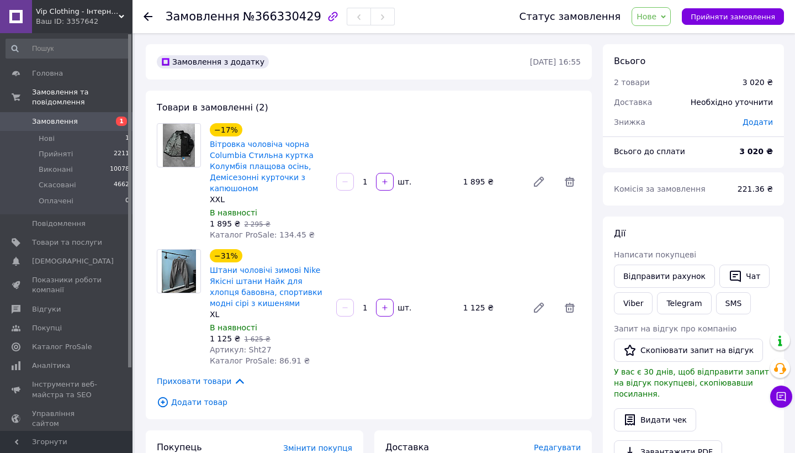
scroll to position [0, 0]
click at [571, 184] on icon at bounding box center [569, 181] width 13 height 13
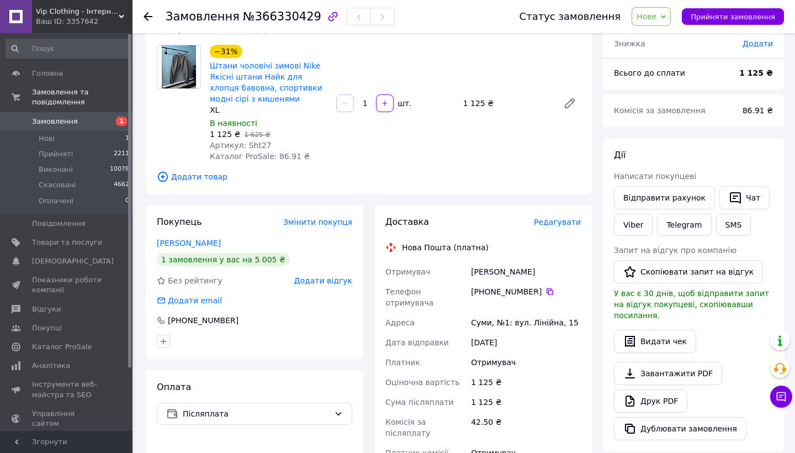
scroll to position [88, 0]
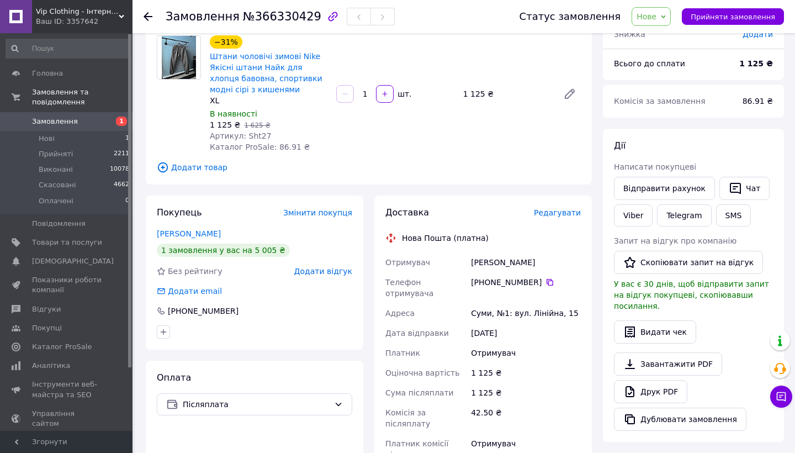
click at [480, 303] on div "Суми, №1: вул. Лінійна, 15" at bounding box center [526, 313] width 114 height 20
copy div "Суми"
click at [481, 303] on div "Суми, №1: вул. Лінійна, 15" at bounding box center [526, 313] width 114 height 20
